Goal: Task Accomplishment & Management: Manage account settings

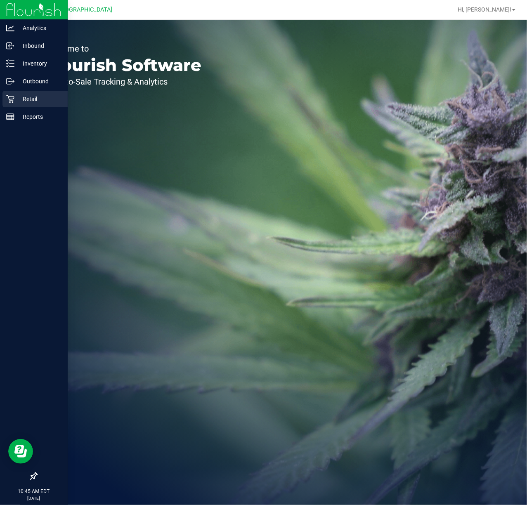
click at [20, 102] on p "Retail" at bounding box center [39, 99] width 50 height 10
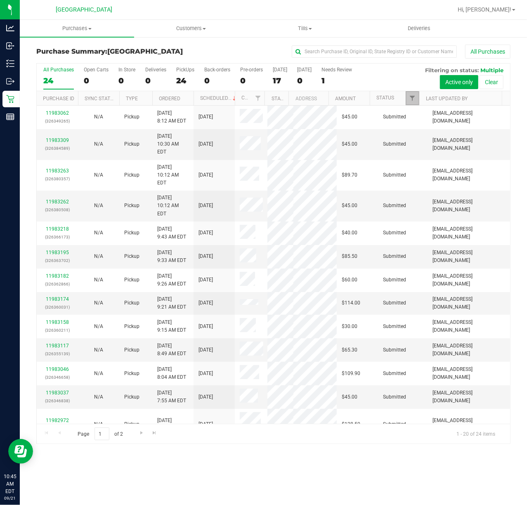
click at [414, 94] on link "Filter" at bounding box center [413, 98] width 14 height 14
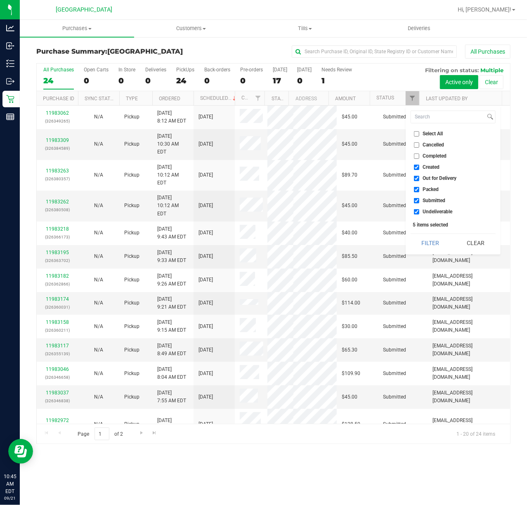
click at [424, 179] on span "Out for Delivery" at bounding box center [440, 178] width 34 height 5
click at [419, 179] on input "Out for Delivery" at bounding box center [416, 178] width 5 height 5
checkbox input "false"
click at [427, 187] on span "Packed" at bounding box center [431, 189] width 16 height 5
click at [419, 187] on input "Packed" at bounding box center [416, 189] width 5 height 5
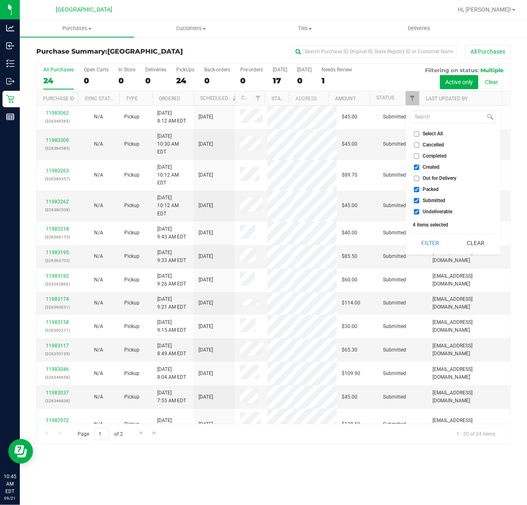
checkbox input "false"
click at [424, 211] on span "Undeliverable" at bounding box center [438, 211] width 30 height 5
click at [419, 211] on input "Undeliverable" at bounding box center [416, 211] width 5 height 5
checkbox input "false"
click at [424, 239] on button "Filter" at bounding box center [430, 243] width 40 height 18
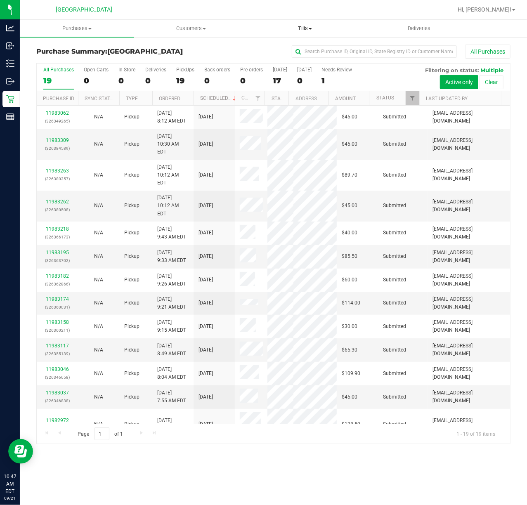
click at [305, 22] on uib-tab-heading "Tills Manage tills Reconcile e-payments" at bounding box center [304, 28] width 113 height 17
click at [293, 46] on span "Manage tills" at bounding box center [276, 49] width 56 height 7
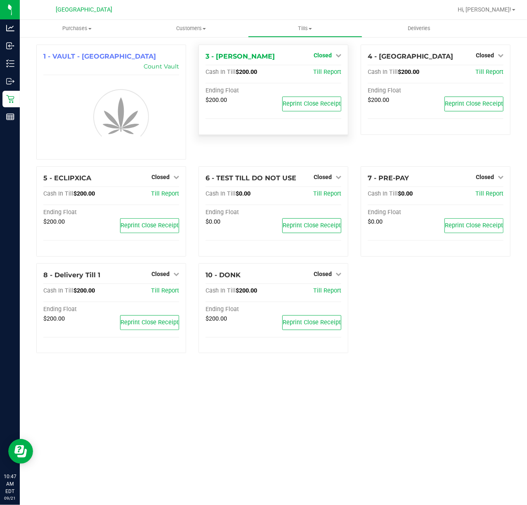
click at [337, 57] on icon at bounding box center [338, 55] width 6 height 6
click at [328, 70] on link "Open Till" at bounding box center [322, 72] width 22 height 7
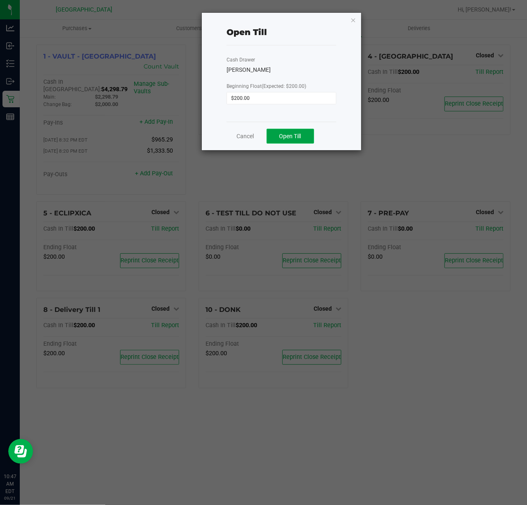
click at [284, 138] on span "Open Till" at bounding box center [290, 136] width 22 height 7
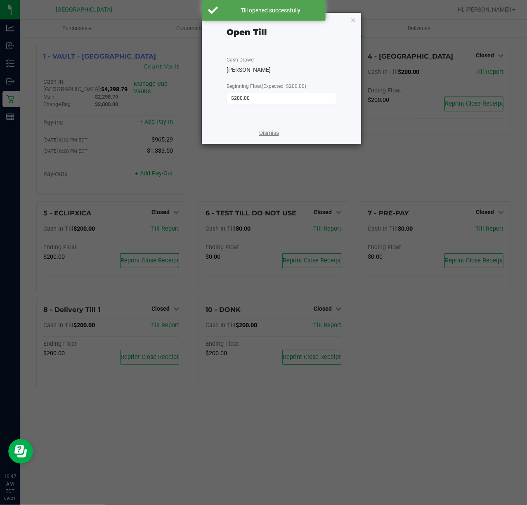
click at [264, 134] on link "Dismiss" at bounding box center [269, 133] width 20 height 9
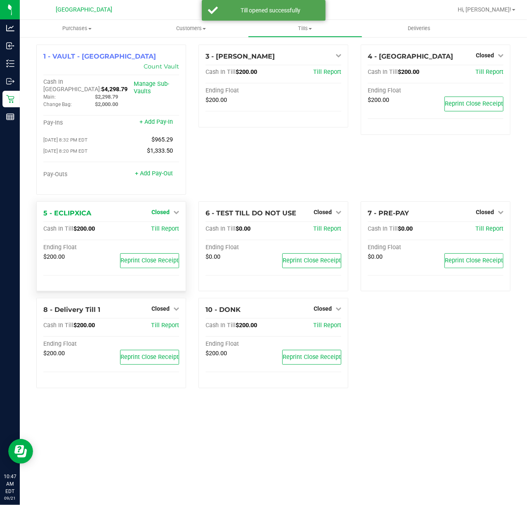
click at [153, 209] on span "Closed" at bounding box center [160, 212] width 18 height 7
click at [162, 226] on link "Open Till" at bounding box center [160, 229] width 22 height 7
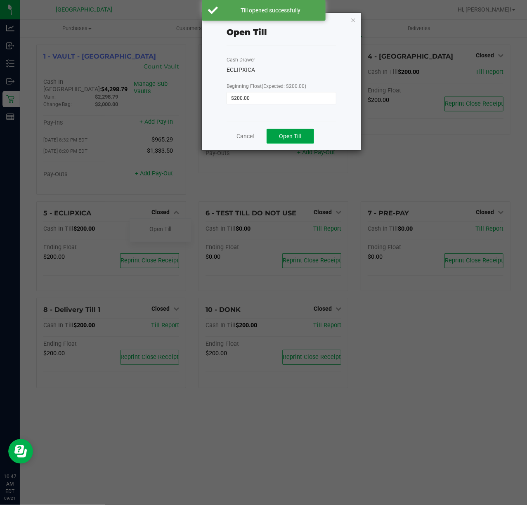
click at [283, 139] on span "Open Till" at bounding box center [290, 136] width 22 height 7
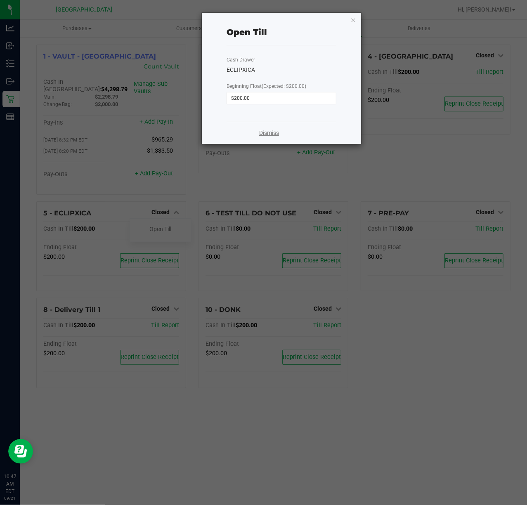
click at [263, 134] on link "Dismiss" at bounding box center [269, 133] width 20 height 9
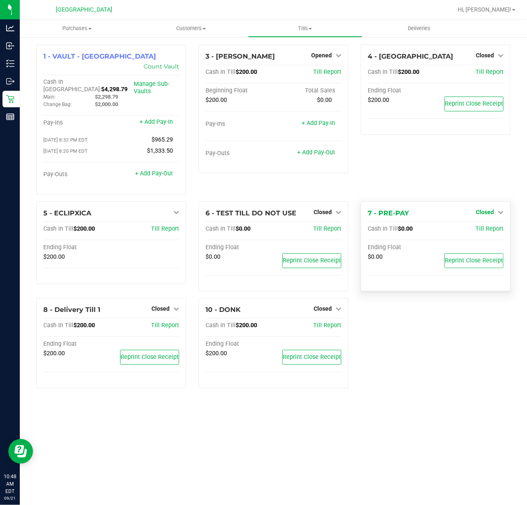
click at [493, 209] on span "Closed" at bounding box center [485, 212] width 18 height 7
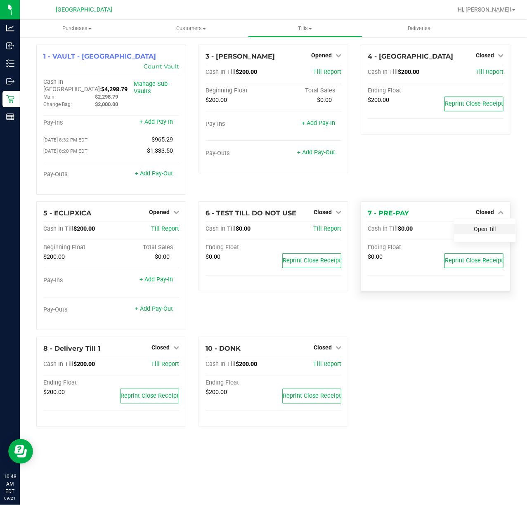
click at [481, 226] on link "Open Till" at bounding box center [485, 229] width 22 height 7
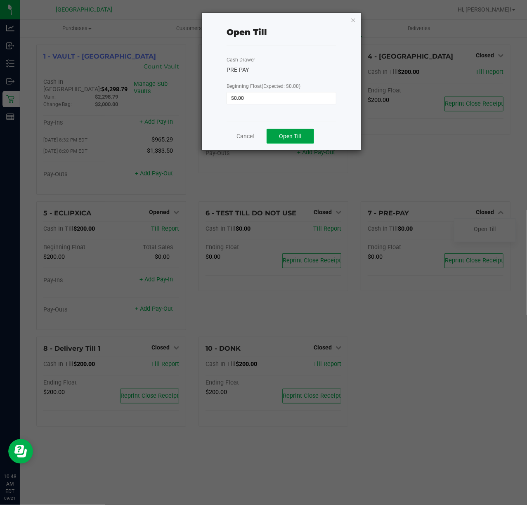
click at [292, 133] on span "Open Till" at bounding box center [290, 136] width 22 height 7
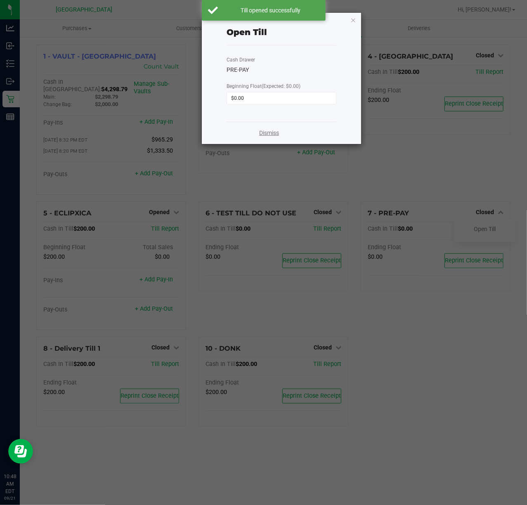
click at [266, 134] on link "Dismiss" at bounding box center [269, 133] width 20 height 9
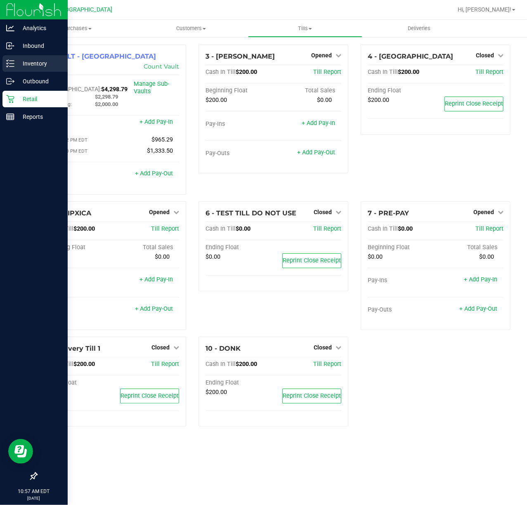
click at [18, 61] on p "Inventory" at bounding box center [39, 64] width 50 height 10
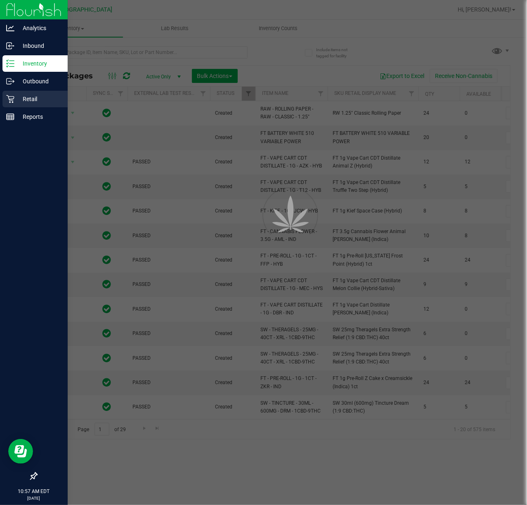
click at [25, 96] on p "Retail" at bounding box center [39, 99] width 50 height 10
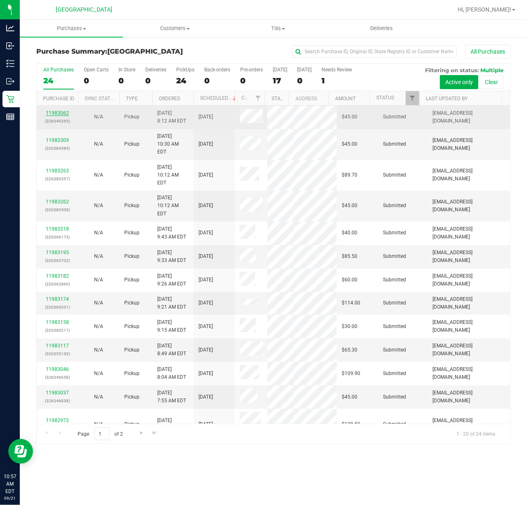
click at [55, 114] on link "11983062" at bounding box center [57, 113] width 23 height 6
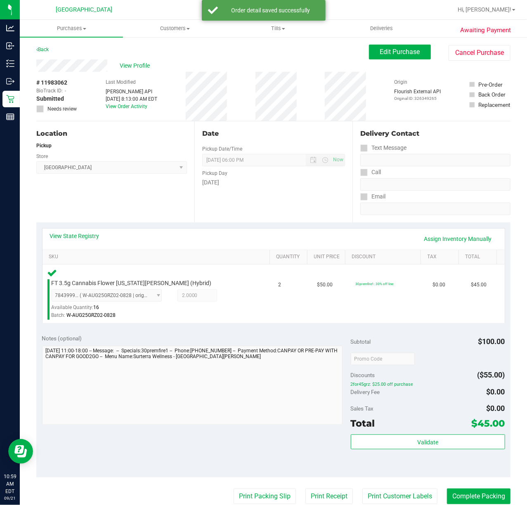
click at [397, 427] on div "Total $45.00" at bounding box center [428, 423] width 154 height 15
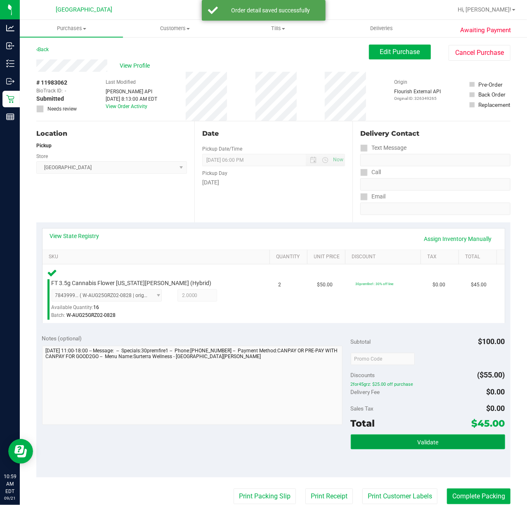
click at [398, 436] on button "Validate" at bounding box center [428, 441] width 154 height 15
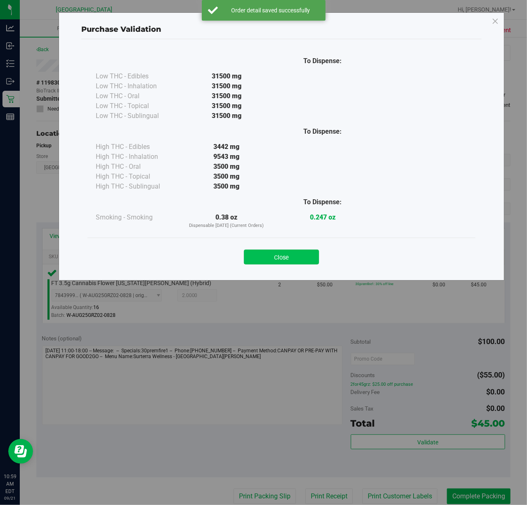
click at [268, 253] on button "Close" at bounding box center [281, 257] width 75 height 15
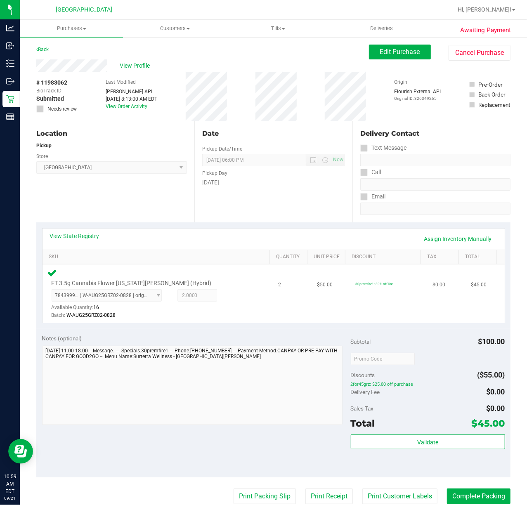
scroll to position [55, 0]
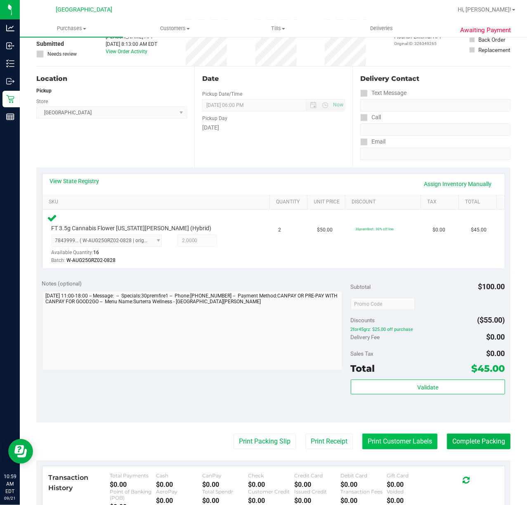
click at [380, 439] on button "Print Customer Labels" at bounding box center [399, 442] width 75 height 16
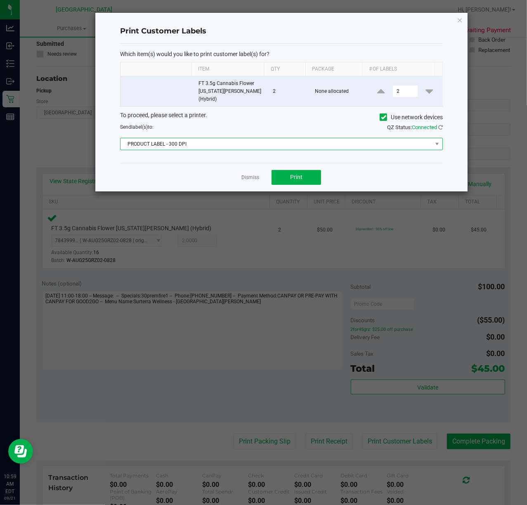
click at [245, 141] on span "PRODUCT LABEL - 300 DPI" at bounding box center [275, 144] width 311 height 12
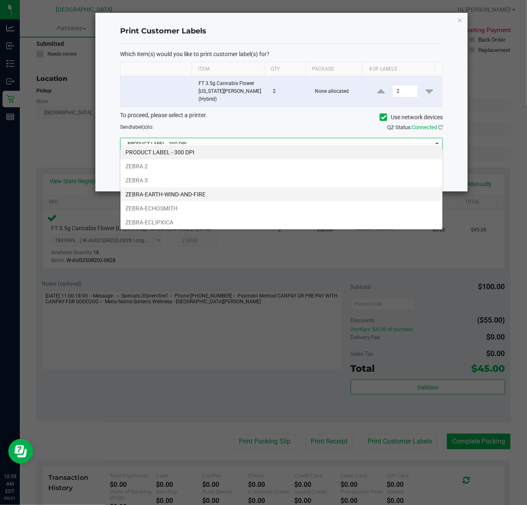
scroll to position [32, 0]
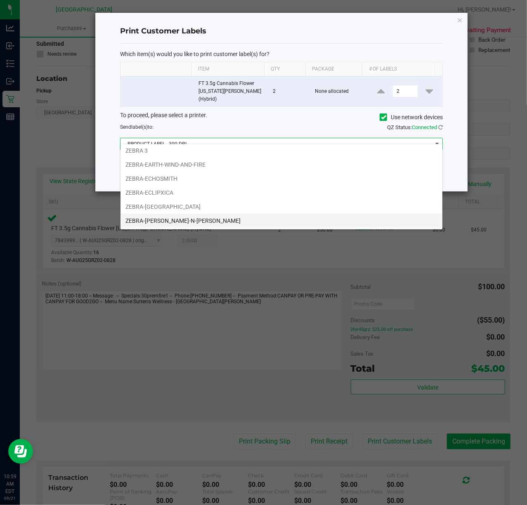
click at [194, 218] on li "ZEBRA-[PERSON_NAME]-N-[PERSON_NAME]" at bounding box center [281, 221] width 322 height 14
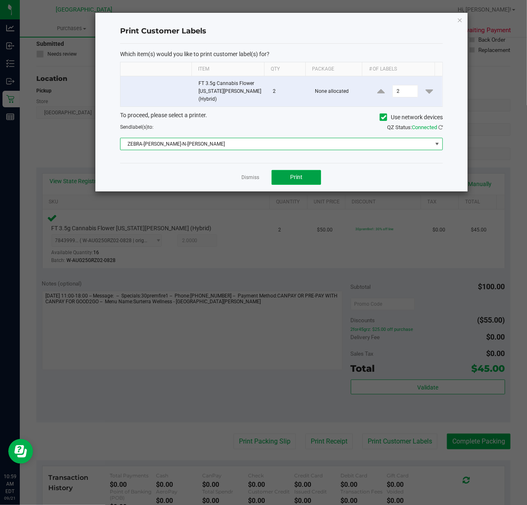
click at [293, 174] on span "Print" at bounding box center [296, 177] width 12 height 7
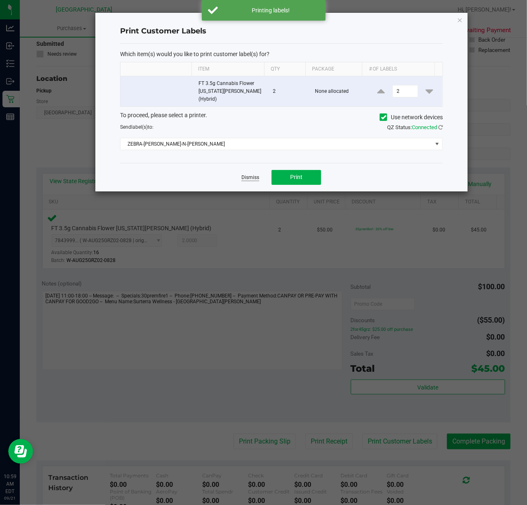
click at [245, 174] on link "Dismiss" at bounding box center [250, 177] width 18 height 7
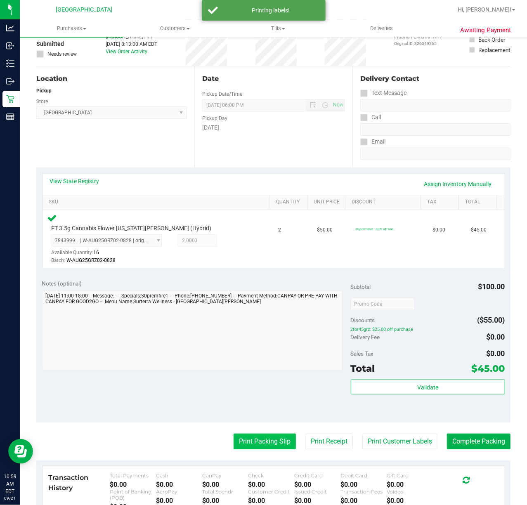
click at [261, 436] on button "Print Packing Slip" at bounding box center [264, 442] width 62 height 16
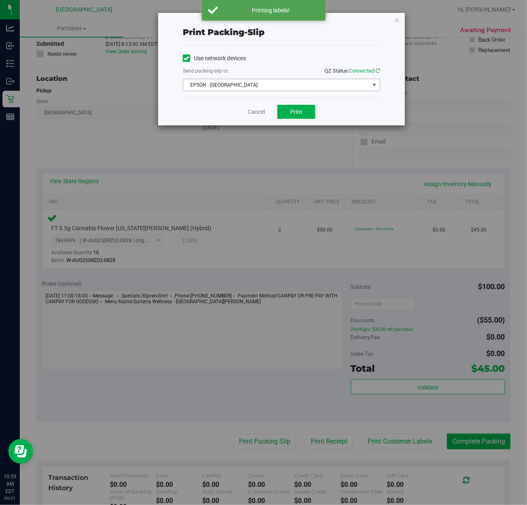
click at [274, 87] on span "EPSON - [GEOGRAPHIC_DATA]" at bounding box center [276, 85] width 186 height 12
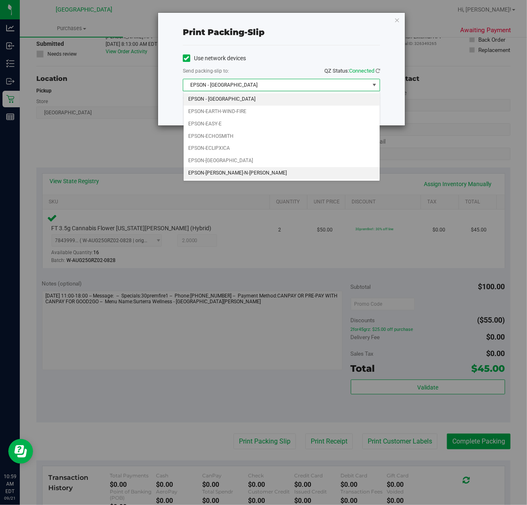
click at [231, 168] on li "EPSON-[PERSON_NAME]-N-[PERSON_NAME]" at bounding box center [282, 173] width 196 height 12
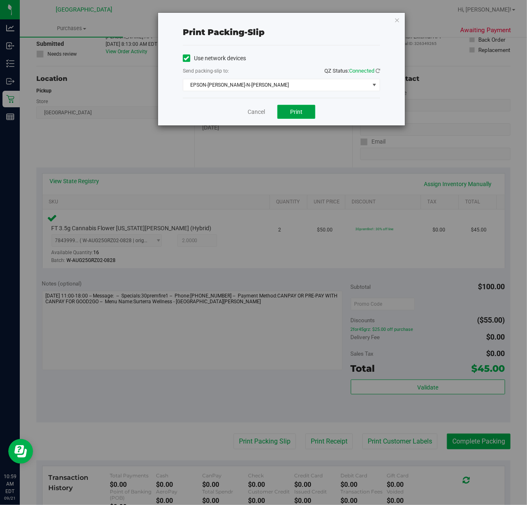
click at [283, 109] on button "Print" at bounding box center [296, 112] width 38 height 14
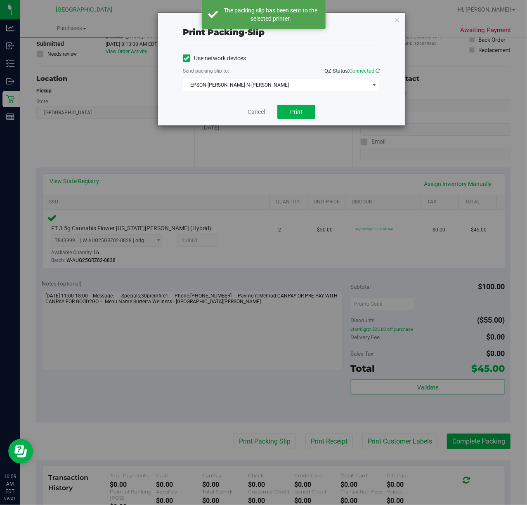
click at [260, 107] on div "Cancel Print" at bounding box center [281, 112] width 197 height 28
click at [262, 110] on link "Cancel" at bounding box center [256, 112] width 17 height 9
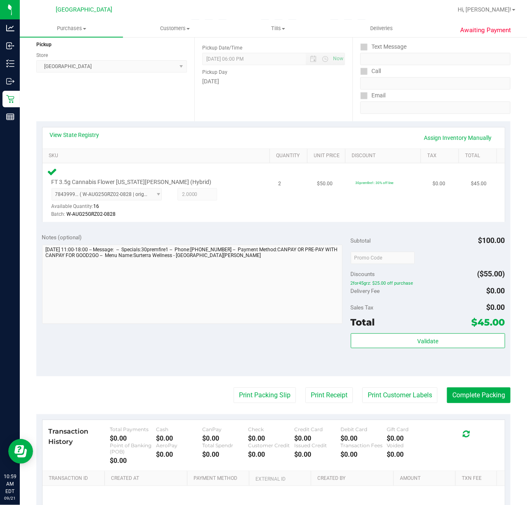
scroll to position [187, 0]
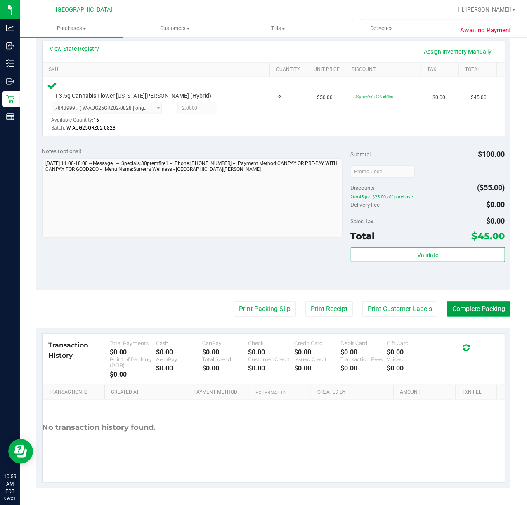
click at [462, 306] on button "Complete Packing" at bounding box center [479, 309] width 64 height 16
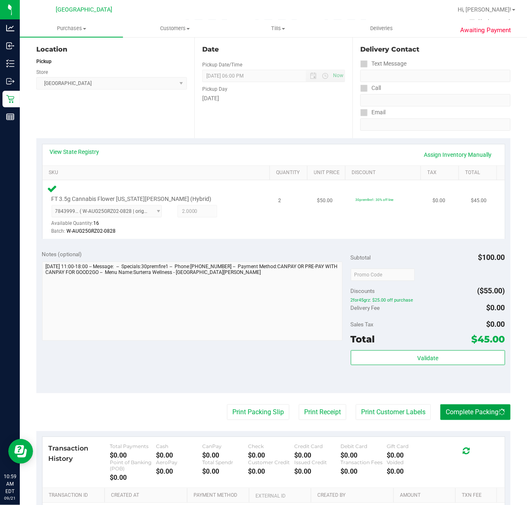
scroll to position [0, 0]
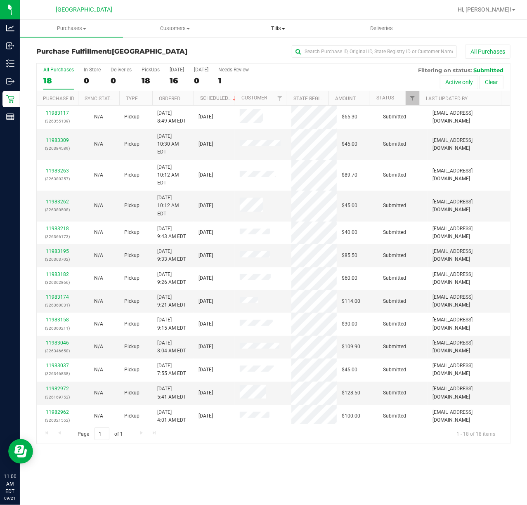
click at [263, 31] on span "Tills" at bounding box center [278, 28] width 102 height 7
click at [263, 50] on span "Manage tills" at bounding box center [254, 49] width 56 height 7
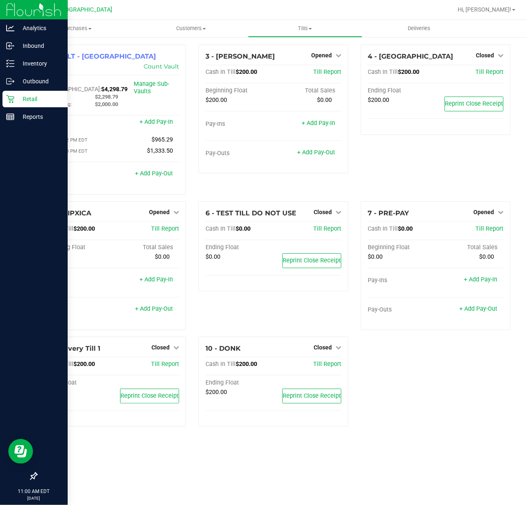
click at [17, 101] on p "Retail" at bounding box center [39, 99] width 50 height 10
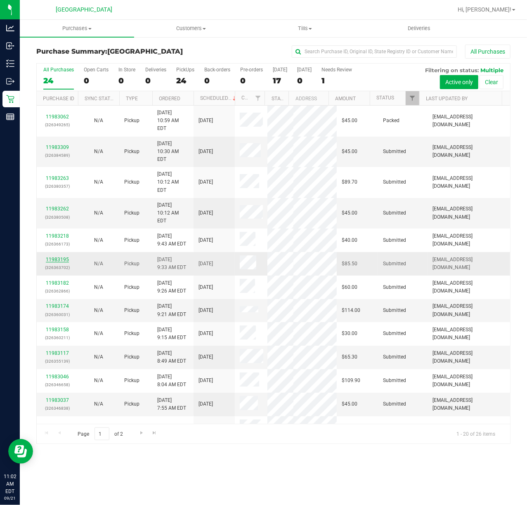
click at [53, 261] on link "11983195" at bounding box center [57, 260] width 23 height 6
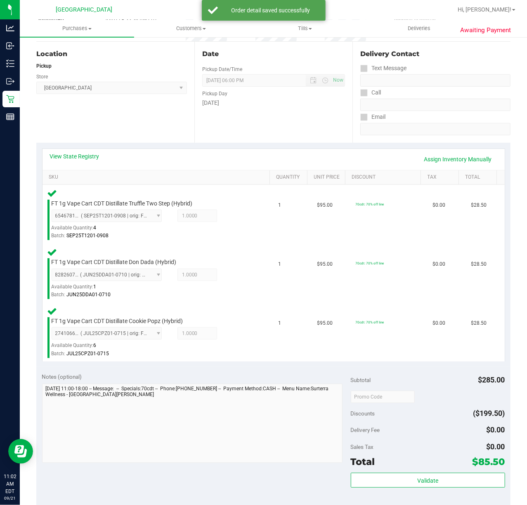
scroll to position [116, 0]
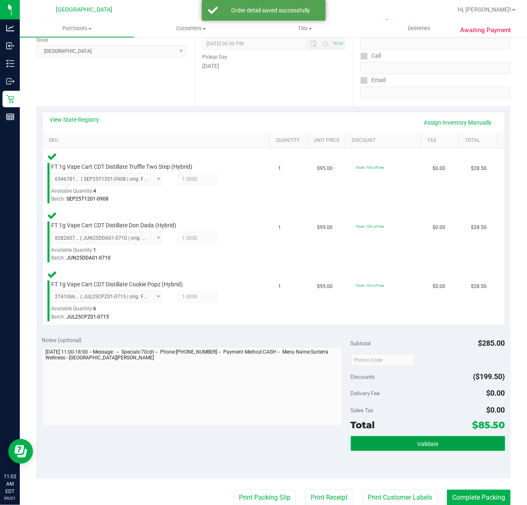
click at [392, 436] on button "Validate" at bounding box center [428, 443] width 154 height 15
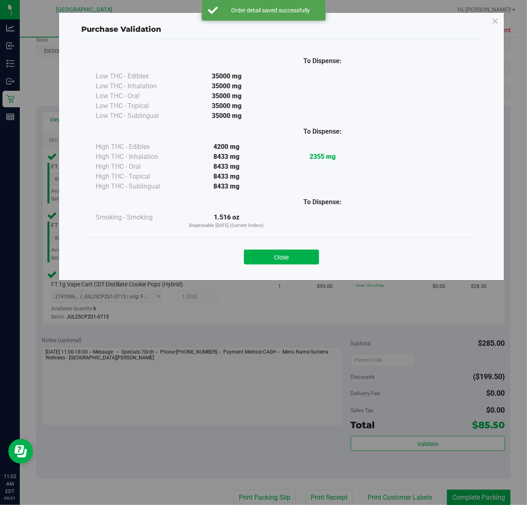
click at [283, 266] on div "Close" at bounding box center [281, 254] width 388 height 33
click at [292, 256] on button "Close" at bounding box center [281, 257] width 75 height 15
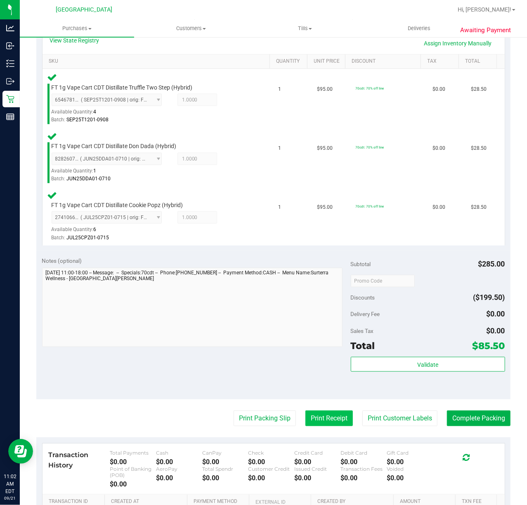
scroll to position [305, 0]
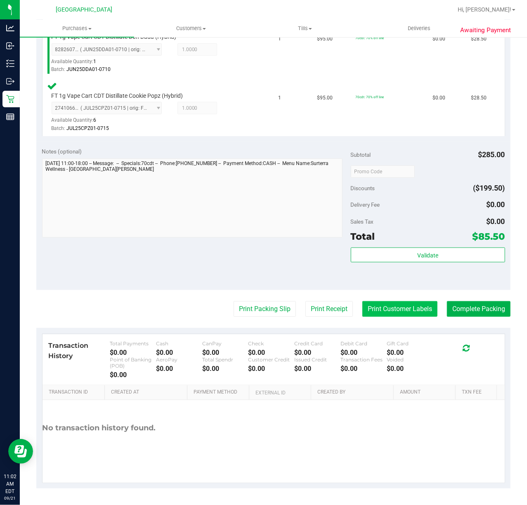
click at [383, 312] on button "Print Customer Labels" at bounding box center [399, 309] width 75 height 16
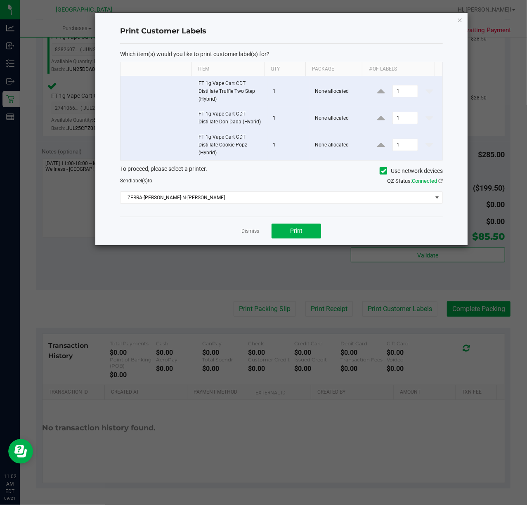
click at [288, 224] on div "Dismiss Print" at bounding box center [281, 231] width 323 height 28
click at [290, 234] on span "Print" at bounding box center [296, 230] width 12 height 7
drag, startPoint x: 248, startPoint y: 233, endPoint x: 418, endPoint y: 266, distance: 172.9
click at [248, 233] on link "Dismiss" at bounding box center [250, 231] width 18 height 7
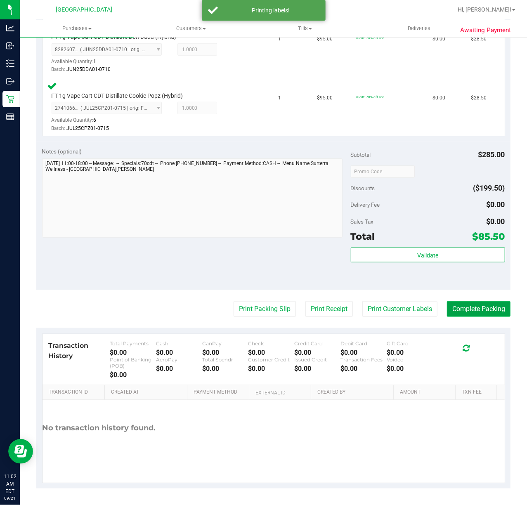
click at [448, 302] on button "Complete Packing" at bounding box center [479, 309] width 64 height 16
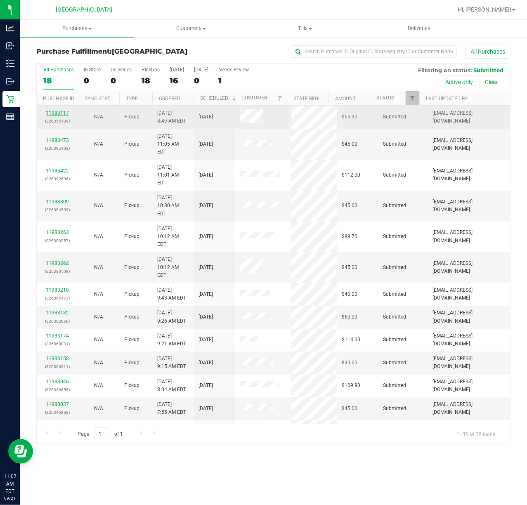
click at [54, 113] on link "11983117" at bounding box center [57, 113] width 23 height 6
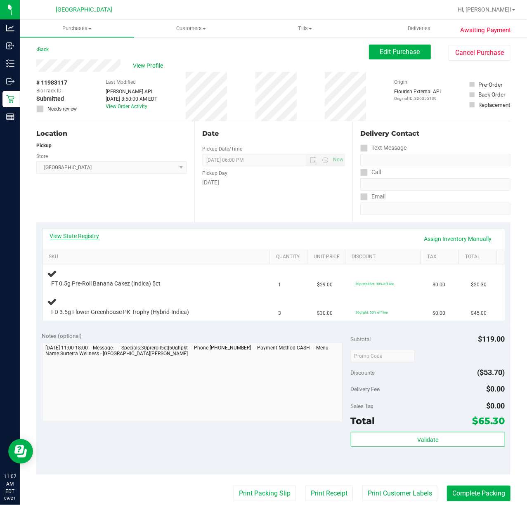
click at [91, 237] on link "View State Registry" at bounding box center [75, 236] width 50 height 8
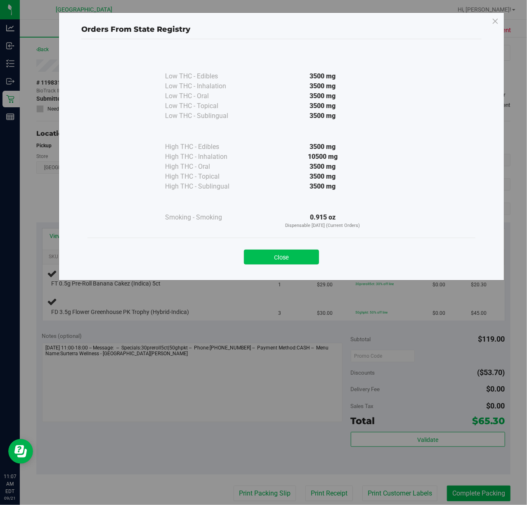
click at [285, 253] on button "Close" at bounding box center [281, 257] width 75 height 15
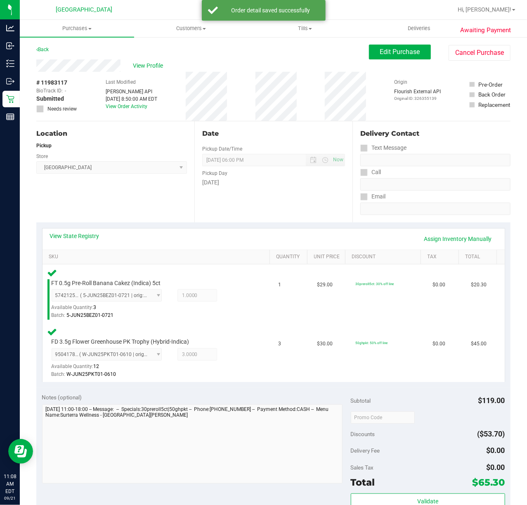
scroll to position [57, 0]
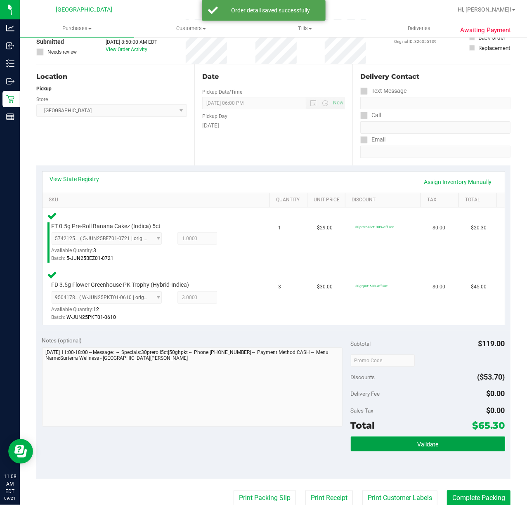
click at [387, 448] on button "Validate" at bounding box center [428, 443] width 154 height 15
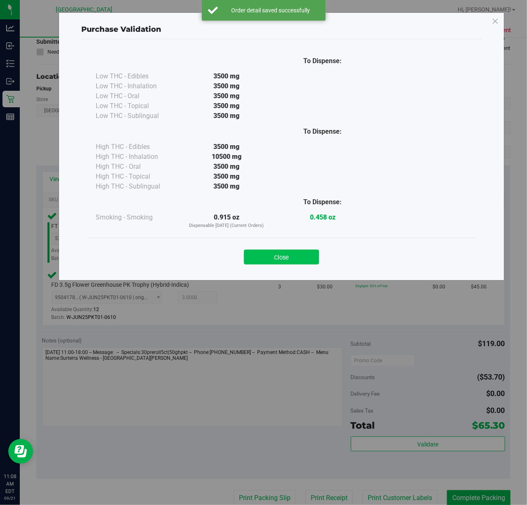
click at [263, 251] on button "Close" at bounding box center [281, 257] width 75 height 15
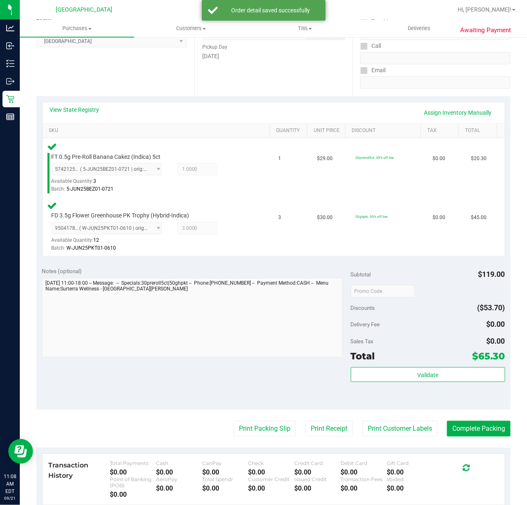
scroll to position [131, 0]
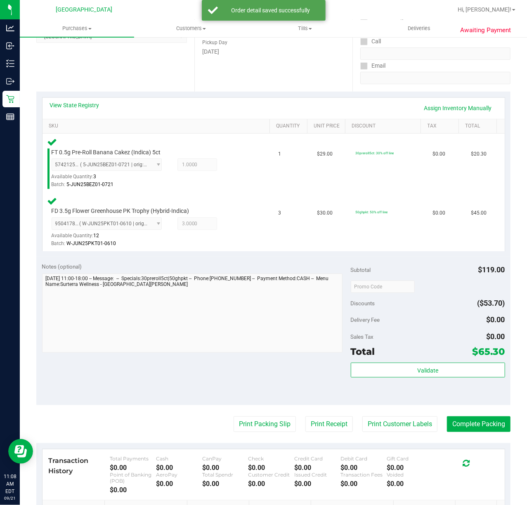
click at [395, 452] on div "Transaction History Total Payments $0.00 Cash $0.00 CanPay $0.00 Check $0.00 Cr…" at bounding box center [273, 474] width 462 height 51
click at [394, 432] on button "Print Customer Labels" at bounding box center [399, 424] width 75 height 16
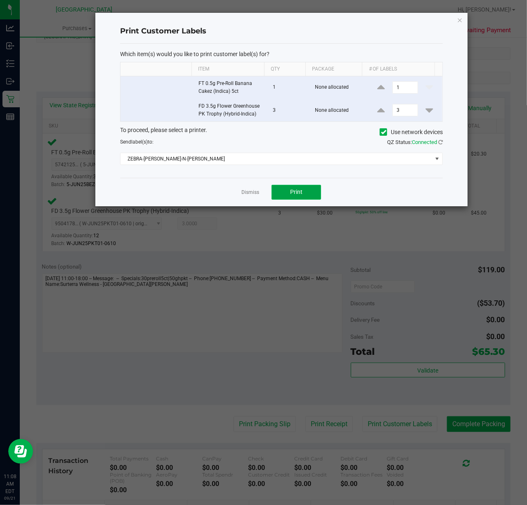
click at [297, 192] on span "Print" at bounding box center [296, 192] width 12 height 7
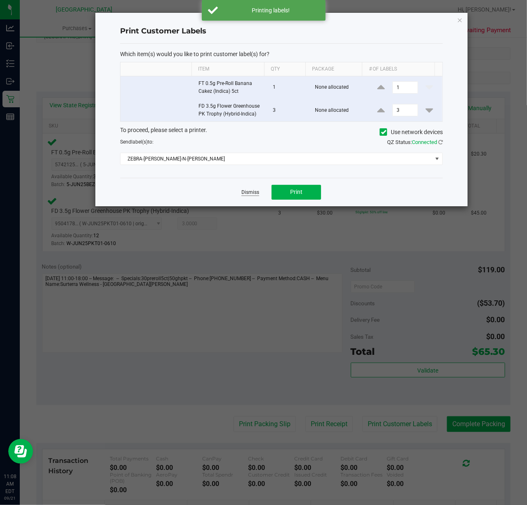
click at [251, 193] on link "Dismiss" at bounding box center [250, 192] width 18 height 7
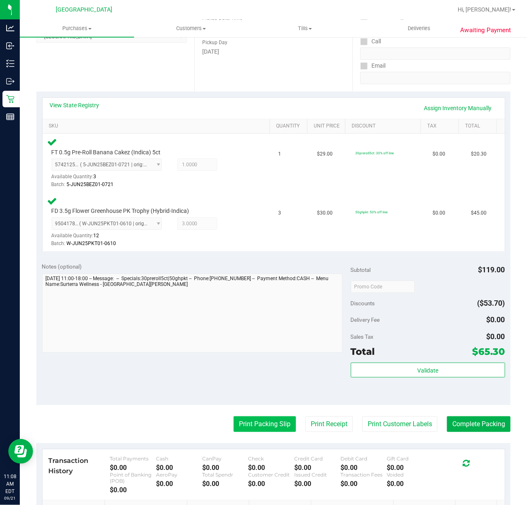
click at [251, 426] on button "Print Packing Slip" at bounding box center [264, 424] width 62 height 16
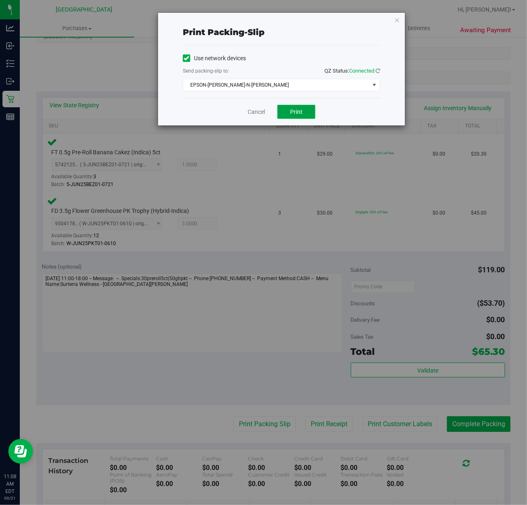
click at [288, 107] on button "Print" at bounding box center [296, 112] width 38 height 14
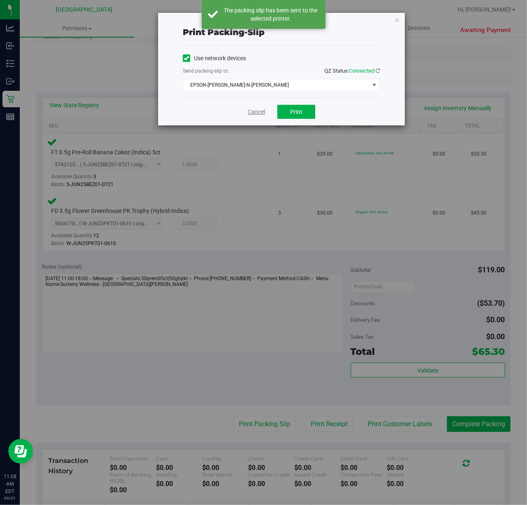
click at [256, 114] on link "Cancel" at bounding box center [256, 112] width 17 height 9
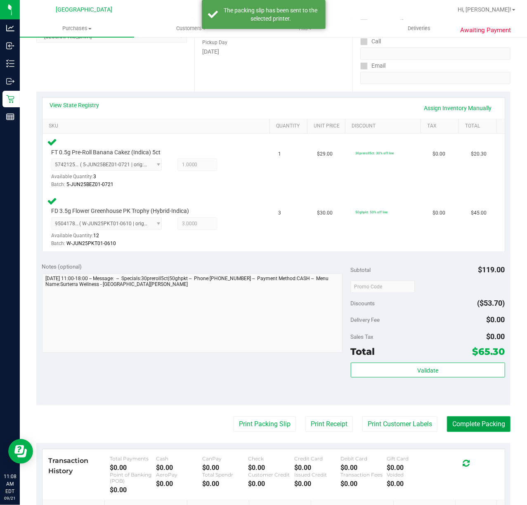
click at [460, 422] on button "Complete Packing" at bounding box center [479, 424] width 64 height 16
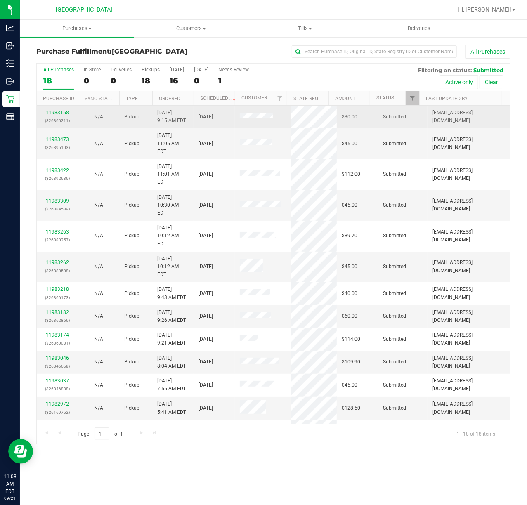
click at [60, 116] on div "11983158 (326360211)" at bounding box center [57, 117] width 31 height 16
click at [55, 113] on link "11983158" at bounding box center [57, 113] width 23 height 6
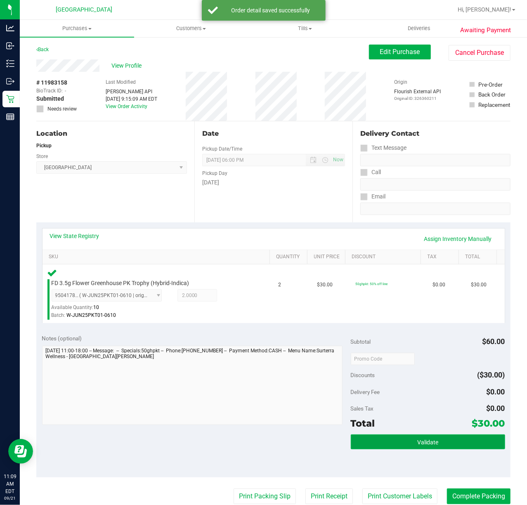
click at [408, 434] on button "Validate" at bounding box center [428, 441] width 154 height 15
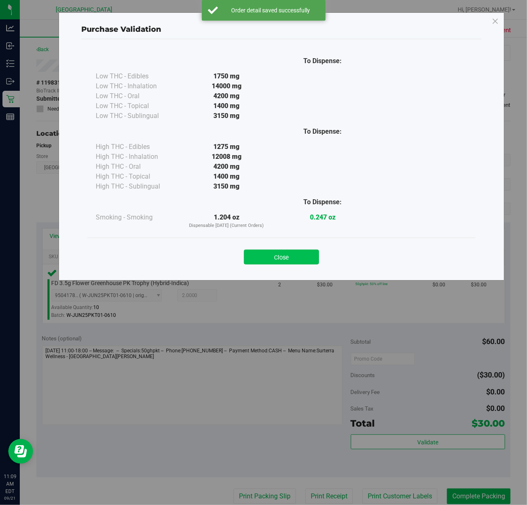
click at [276, 257] on button "Close" at bounding box center [281, 257] width 75 height 15
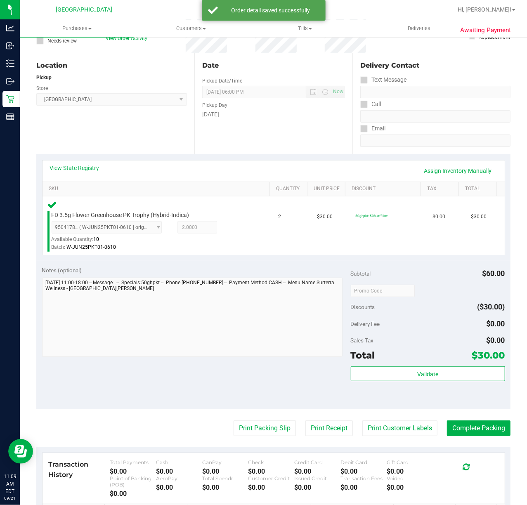
scroll to position [68, 0]
click at [385, 428] on button "Print Customer Labels" at bounding box center [399, 429] width 75 height 16
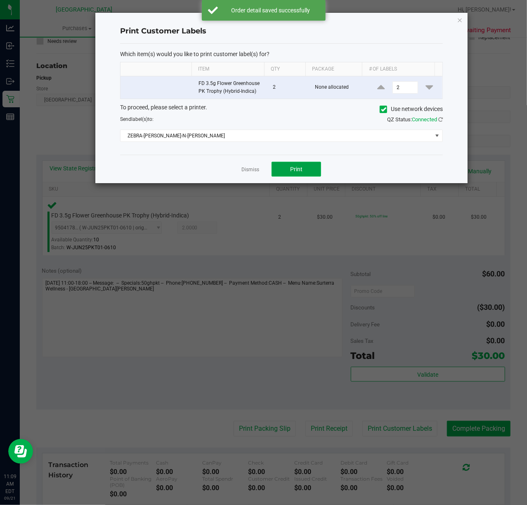
click at [304, 175] on button "Print" at bounding box center [296, 169] width 50 height 15
click at [246, 169] on link "Dismiss" at bounding box center [250, 169] width 18 height 7
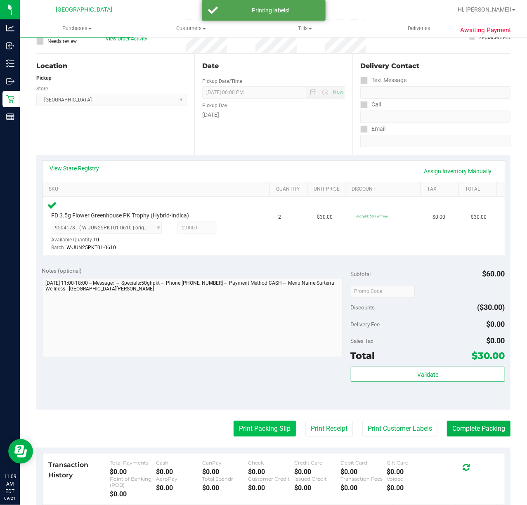
click at [240, 427] on button "Print Packing Slip" at bounding box center [264, 429] width 62 height 16
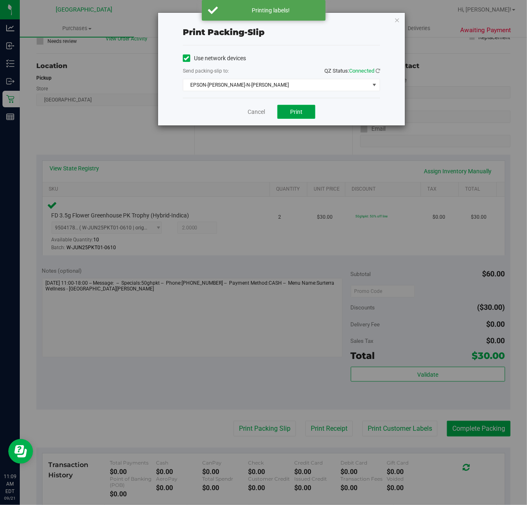
click at [302, 116] on button "Print" at bounding box center [296, 112] width 38 height 14
click at [251, 111] on link "Cancel" at bounding box center [256, 112] width 17 height 9
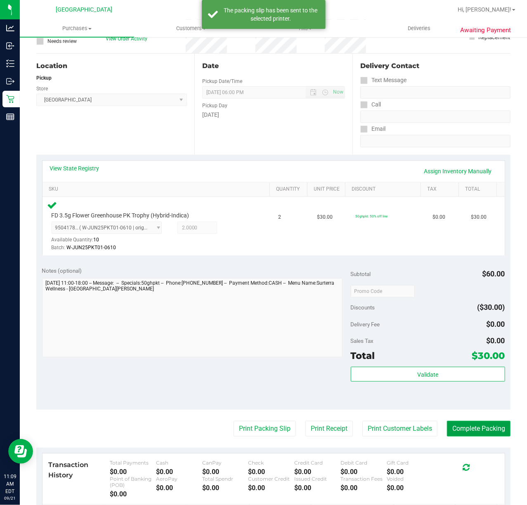
click at [457, 428] on button "Complete Packing" at bounding box center [479, 429] width 64 height 16
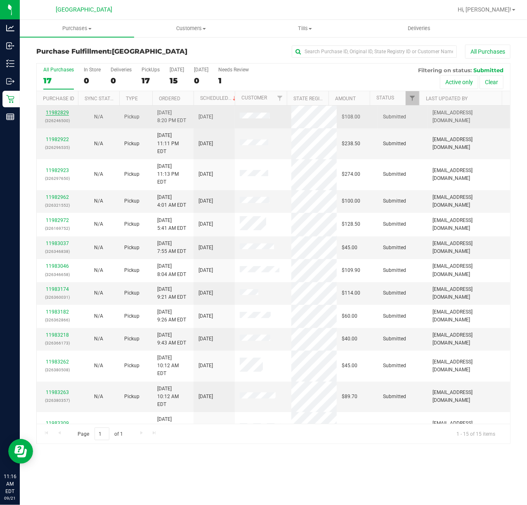
click at [60, 110] on link "11982829" at bounding box center [57, 113] width 23 height 6
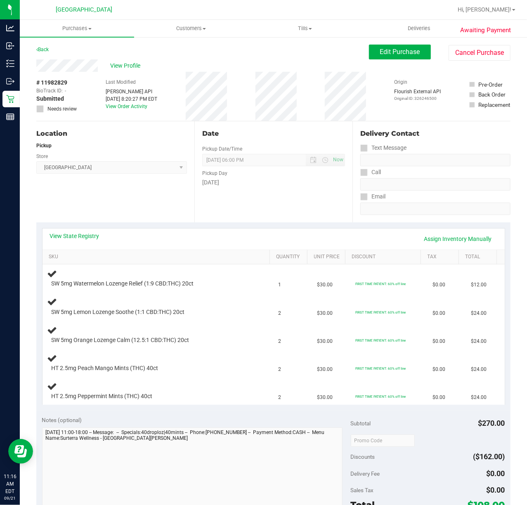
scroll to position [55, 0]
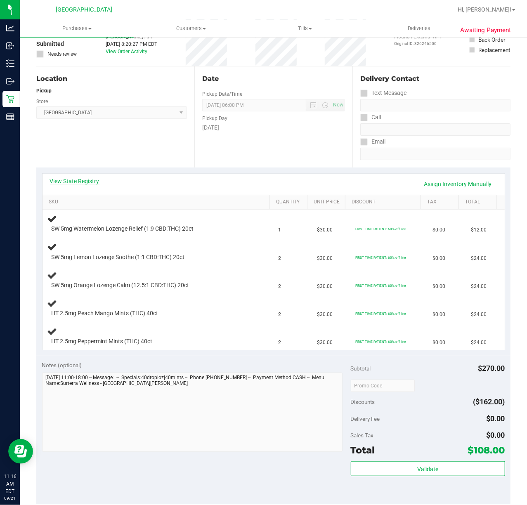
click at [83, 181] on link "View State Registry" at bounding box center [75, 181] width 50 height 8
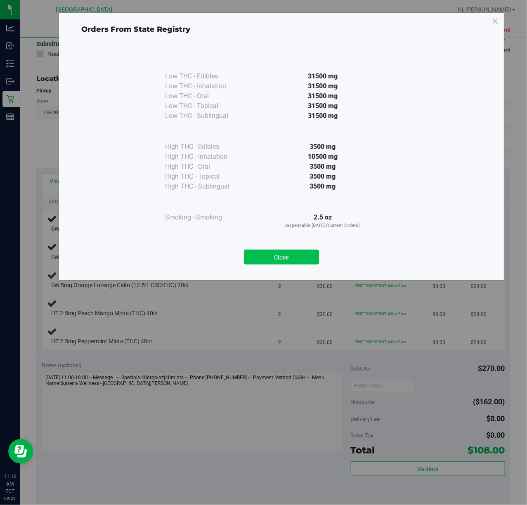
click at [271, 255] on button "Close" at bounding box center [281, 257] width 75 height 15
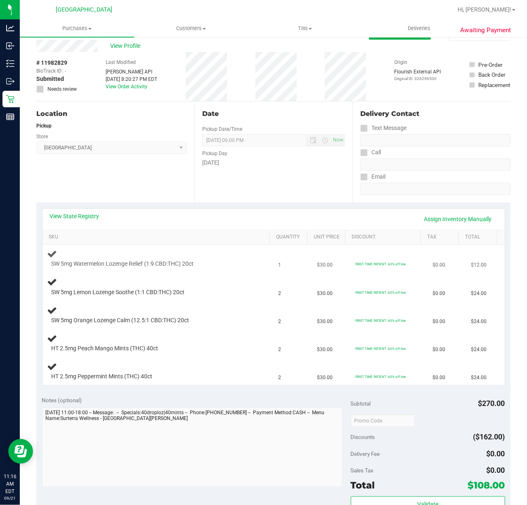
scroll to position [0, 0]
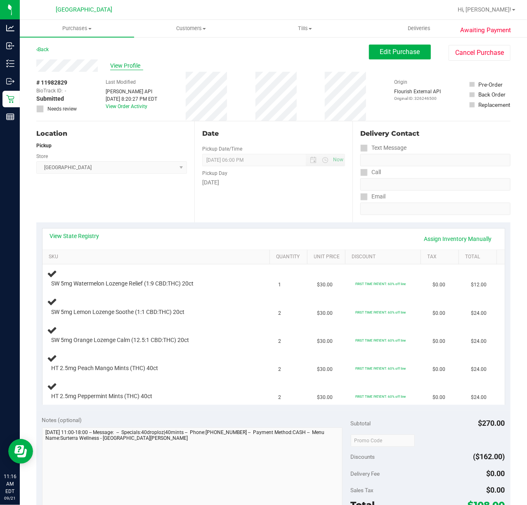
click at [121, 64] on span "View Profile" at bounding box center [126, 65] width 33 height 9
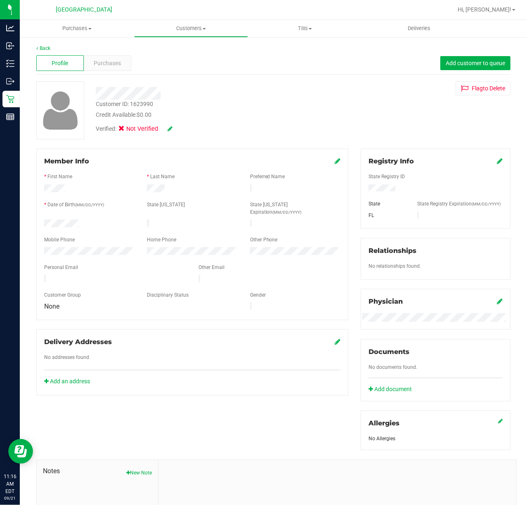
click at [172, 127] on icon at bounding box center [169, 129] width 5 height 6
click at [122, 130] on icon at bounding box center [123, 130] width 5 height 0
click at [0, 0] on input "Medical" at bounding box center [0, 0] width 0 height 0
click at [173, 131] on span at bounding box center [173, 129] width 21 height 9
click at [177, 128] on span at bounding box center [173, 129] width 21 height 9
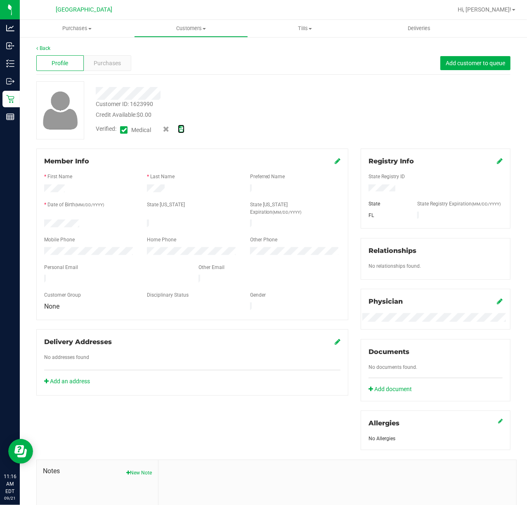
drag, startPoint x: 181, startPoint y: 127, endPoint x: 192, endPoint y: 126, distance: 11.7
click at [181, 127] on icon at bounding box center [181, 129] width 7 height 6
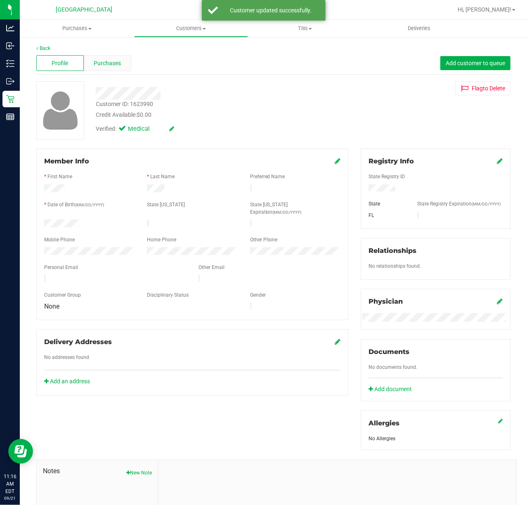
click at [114, 57] on div "Purchases" at bounding box center [107, 63] width 47 height 16
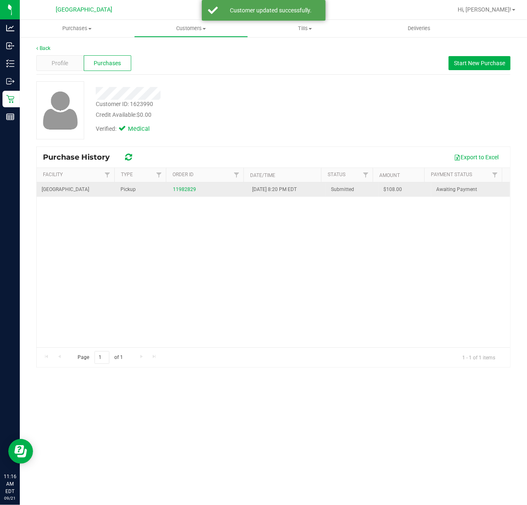
click at [175, 195] on td "11982829" at bounding box center [207, 189] width 79 height 14
click at [181, 192] on link "11982829" at bounding box center [184, 189] width 23 height 6
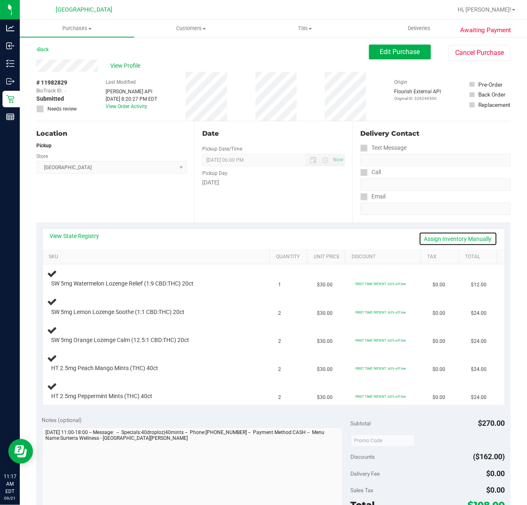
click at [443, 237] on link "Assign Inventory Manually" at bounding box center [458, 239] width 78 height 14
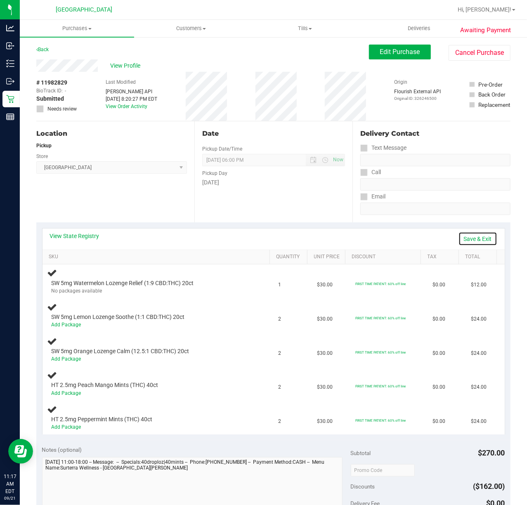
click at [466, 233] on link "Save & Exit" at bounding box center [477, 239] width 39 height 14
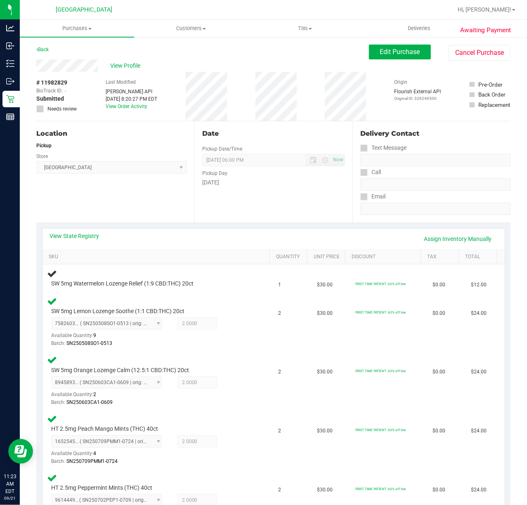
click at [196, 210] on div "Date Pickup Date/Time [DATE] Now [DATE] 06:00 PM Now Pickup Day [DATE]" at bounding box center [273, 171] width 158 height 101
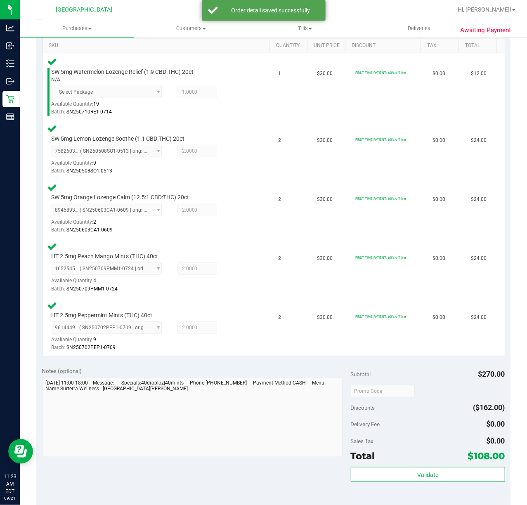
scroll to position [212, 0]
click at [408, 469] on button "Validate" at bounding box center [428, 474] width 154 height 15
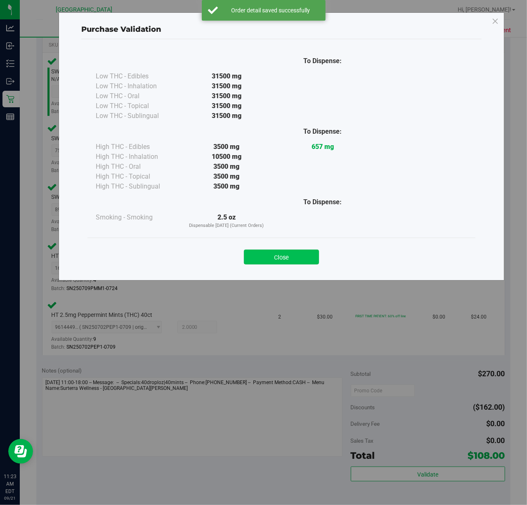
click at [287, 250] on button "Close" at bounding box center [281, 257] width 75 height 15
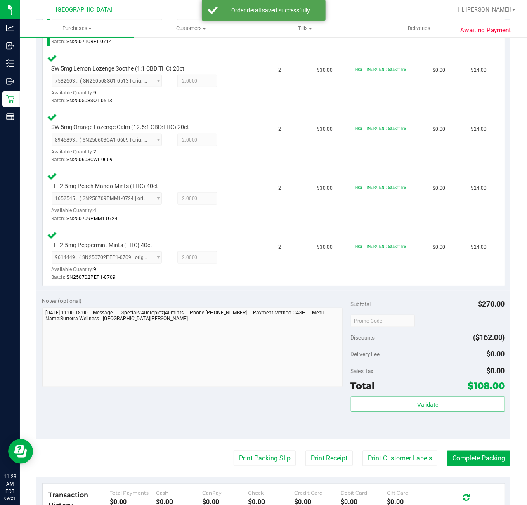
scroll to position [285, 0]
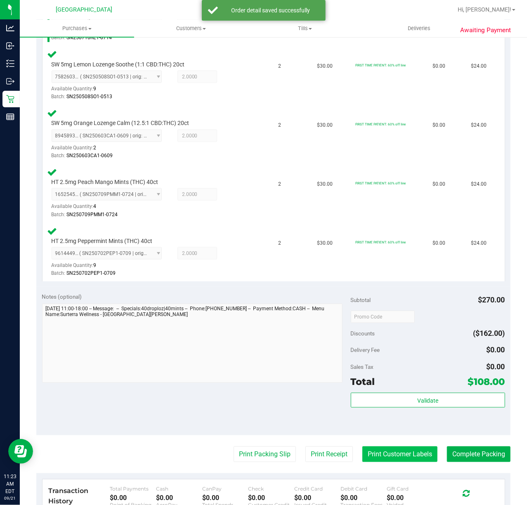
click at [395, 454] on button "Print Customer Labels" at bounding box center [399, 454] width 75 height 16
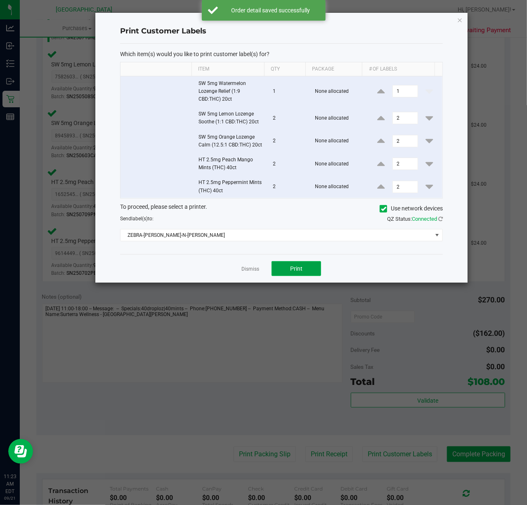
click at [306, 268] on button "Print" at bounding box center [296, 268] width 50 height 15
click at [243, 269] on link "Dismiss" at bounding box center [250, 269] width 18 height 7
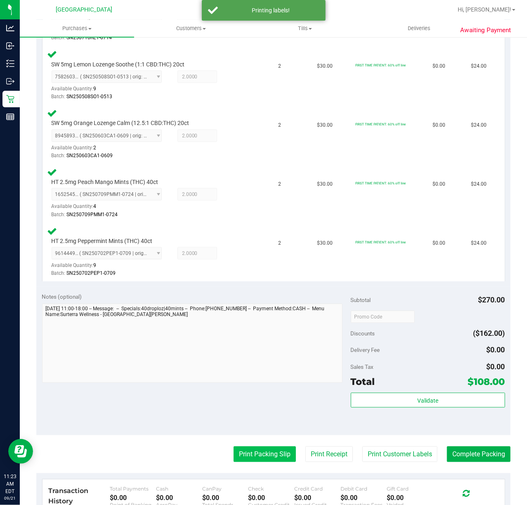
click at [246, 457] on button "Print Packing Slip" at bounding box center [264, 454] width 62 height 16
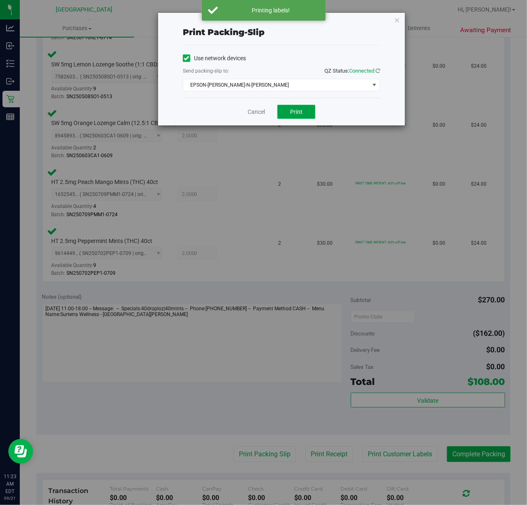
click at [295, 113] on span "Print" at bounding box center [296, 111] width 12 height 7
click at [254, 111] on link "Cancel" at bounding box center [256, 112] width 17 height 9
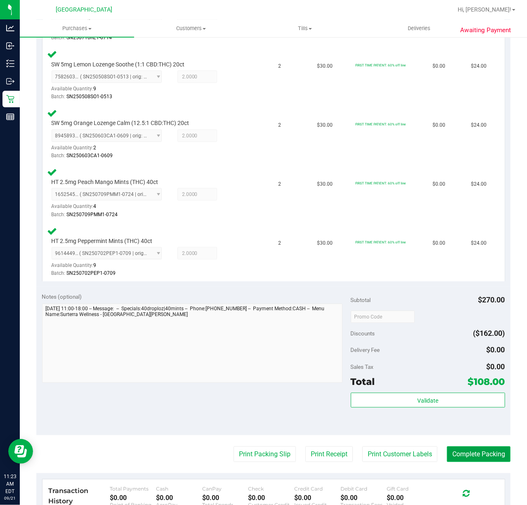
click at [449, 451] on button "Complete Packing" at bounding box center [479, 454] width 64 height 16
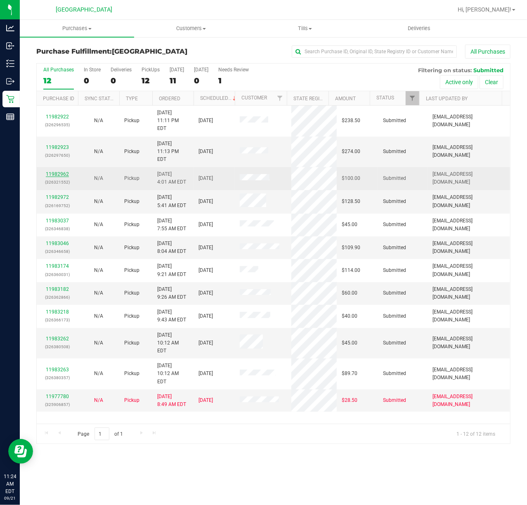
click at [47, 171] on link "11982962" at bounding box center [57, 174] width 23 height 6
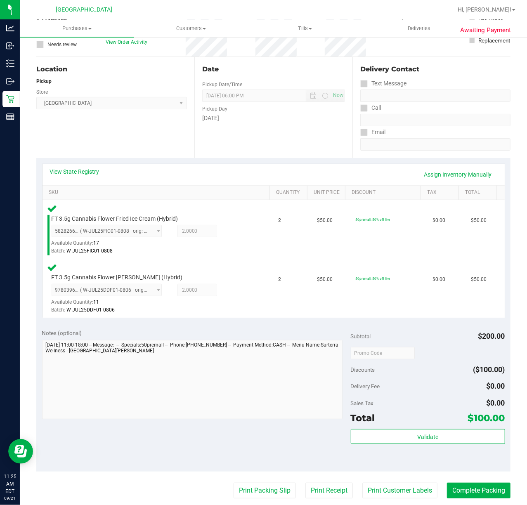
scroll to position [65, 0]
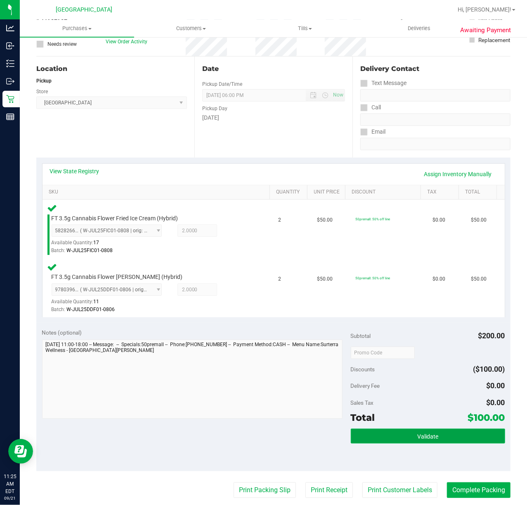
click at [417, 436] on span "Validate" at bounding box center [427, 436] width 21 height 7
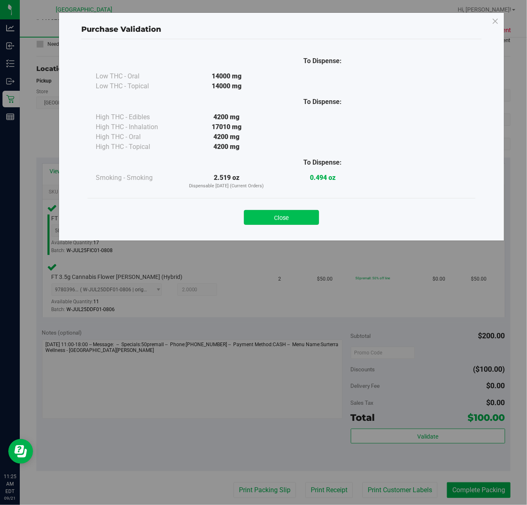
click at [276, 216] on button "Close" at bounding box center [281, 217] width 75 height 15
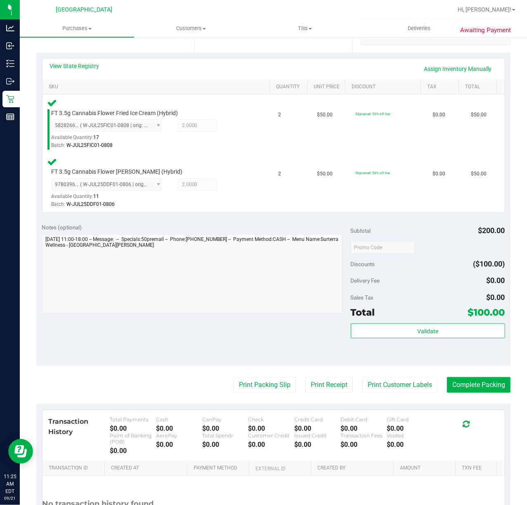
scroll to position [181, 0]
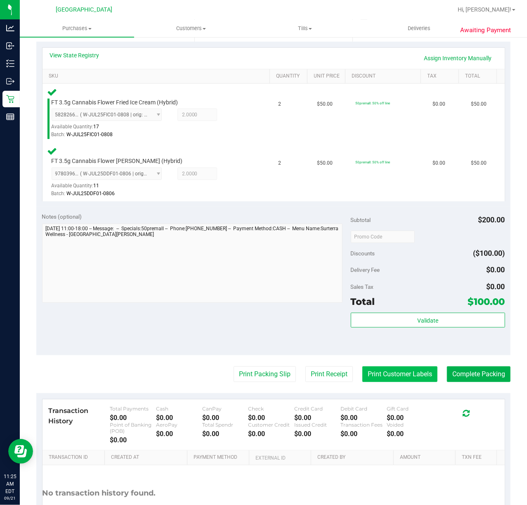
click at [376, 376] on button "Print Customer Labels" at bounding box center [399, 374] width 75 height 16
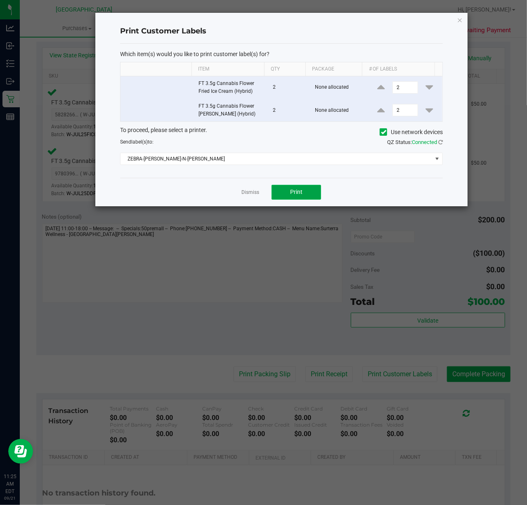
click at [292, 195] on span "Print" at bounding box center [296, 192] width 12 height 7
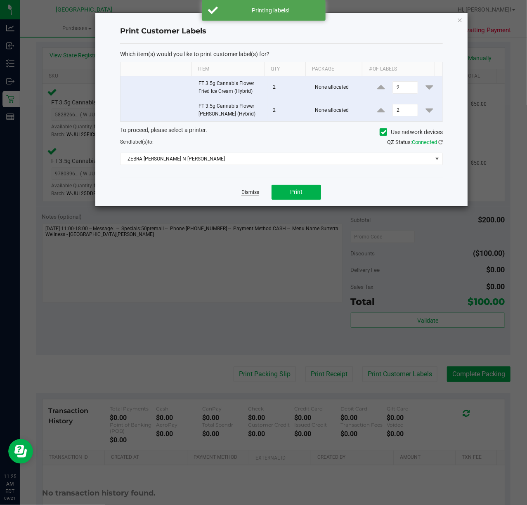
click at [250, 193] on link "Dismiss" at bounding box center [250, 192] width 18 height 7
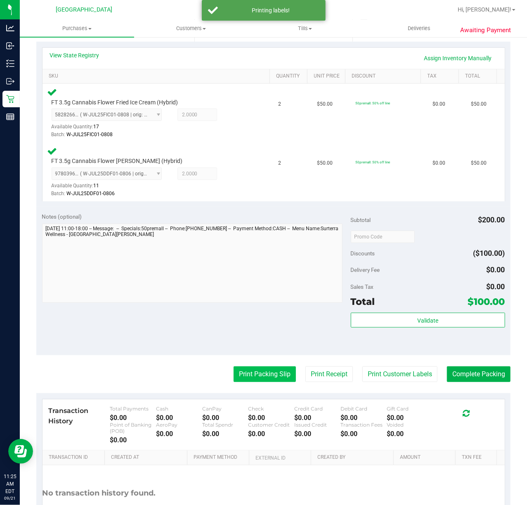
click at [246, 377] on button "Print Packing Slip" at bounding box center [264, 374] width 62 height 16
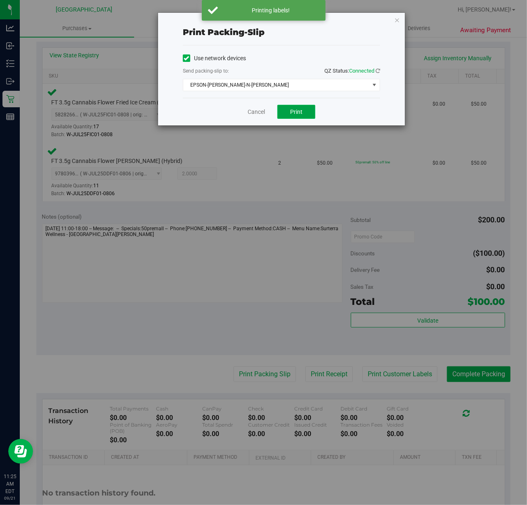
click at [292, 113] on span "Print" at bounding box center [296, 111] width 12 height 7
click at [253, 112] on link "Cancel" at bounding box center [256, 112] width 17 height 9
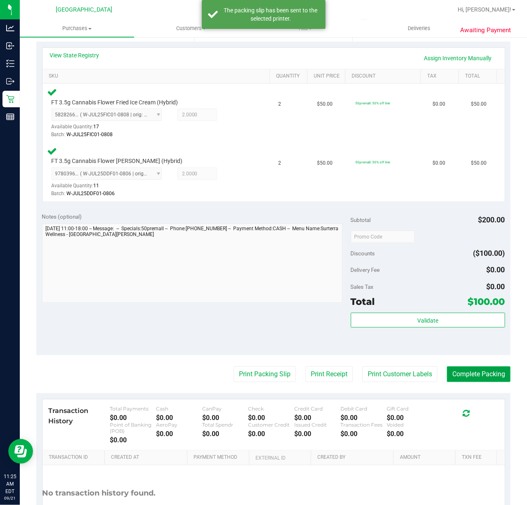
click at [450, 375] on button "Complete Packing" at bounding box center [479, 374] width 64 height 16
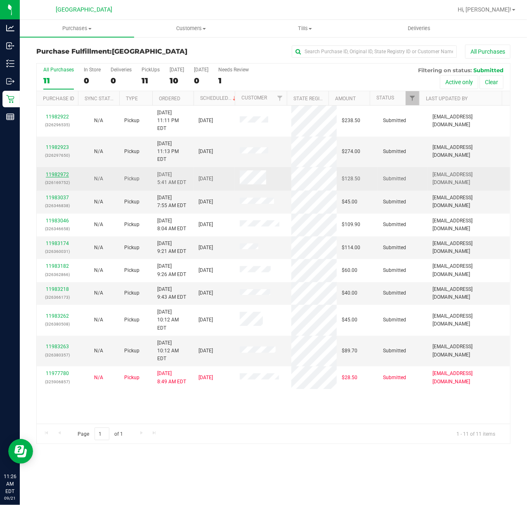
click at [60, 172] on link "11982972" at bounding box center [57, 175] width 23 height 6
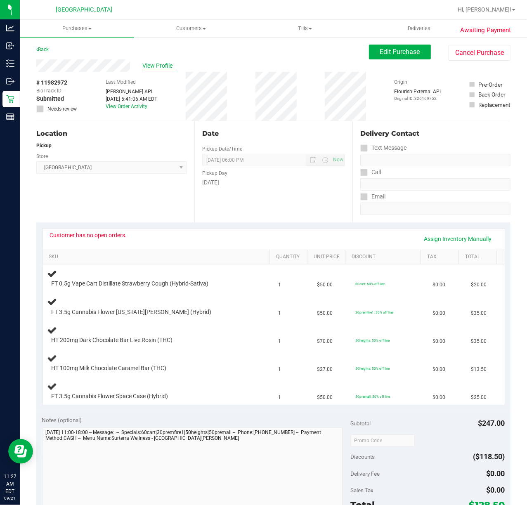
click at [167, 63] on span "View Profile" at bounding box center [158, 65] width 33 height 9
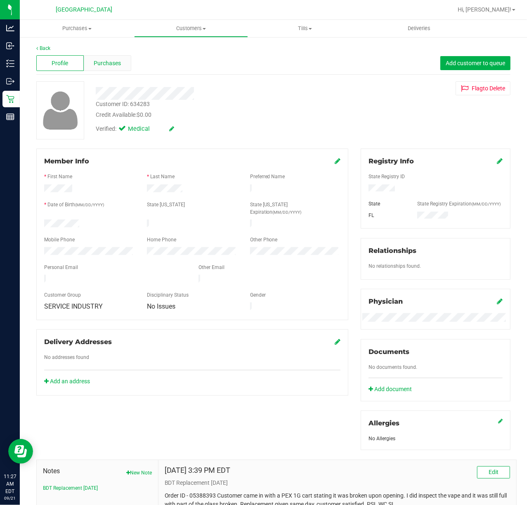
click at [101, 65] on span "Purchases" at bounding box center [107, 63] width 27 height 9
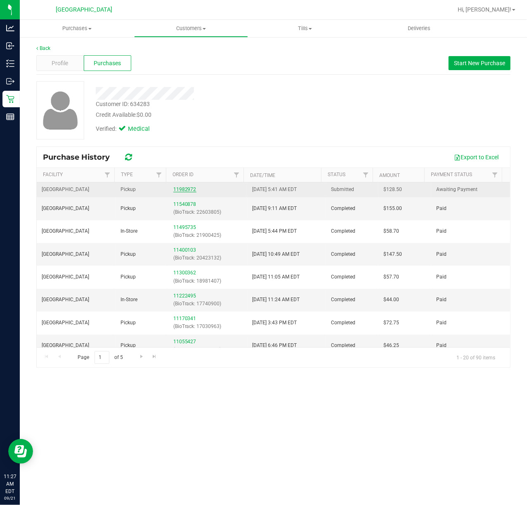
click at [178, 191] on link "11982972" at bounding box center [184, 189] width 23 height 6
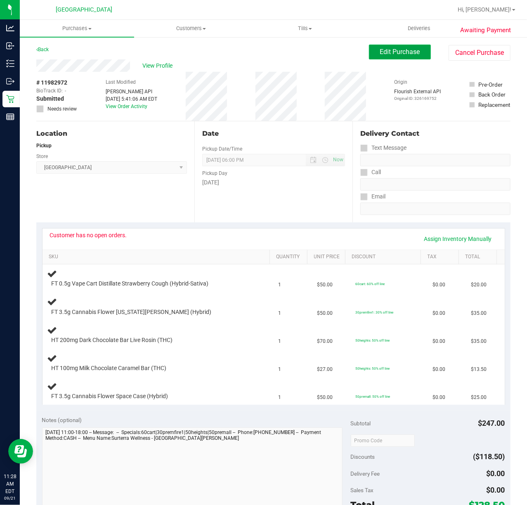
click at [380, 48] on span "Edit Purchase" at bounding box center [400, 52] width 40 height 8
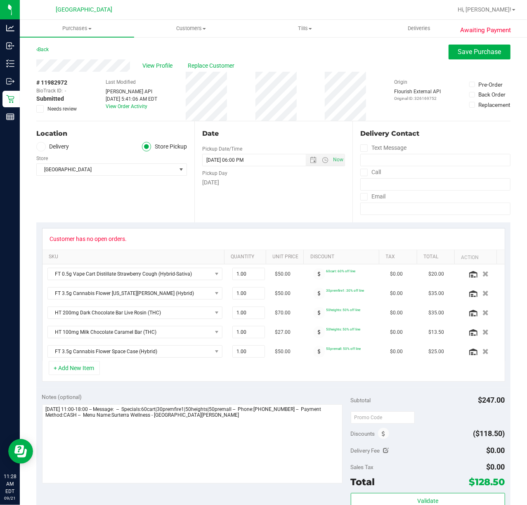
click at [63, 108] on span "Needs review" at bounding box center [61, 108] width 29 height 7
click at [0, 0] on input "Needs review" at bounding box center [0, 0] width 0 height 0
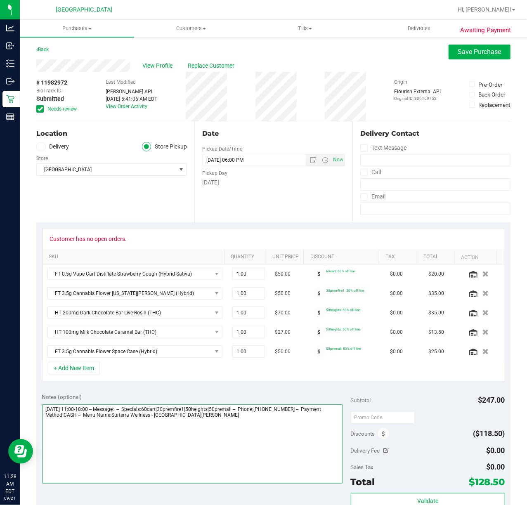
click at [259, 439] on textarea at bounding box center [192, 443] width 300 height 79
type textarea "[DATE] 11:00-18:00 -- Message: -- Specials:60cart|30premfire1|50heights|50prema…"
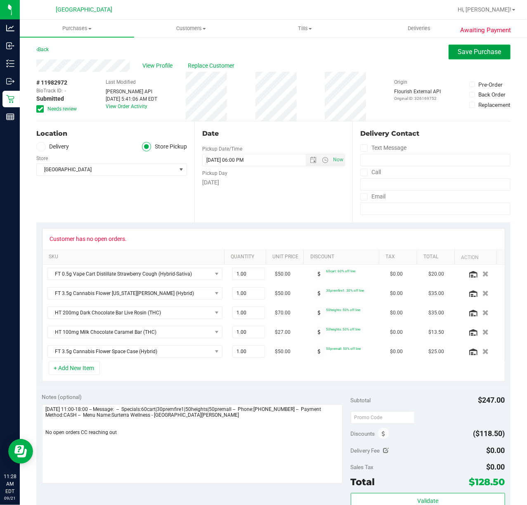
click at [483, 51] on span "Save Purchase" at bounding box center [479, 52] width 43 height 8
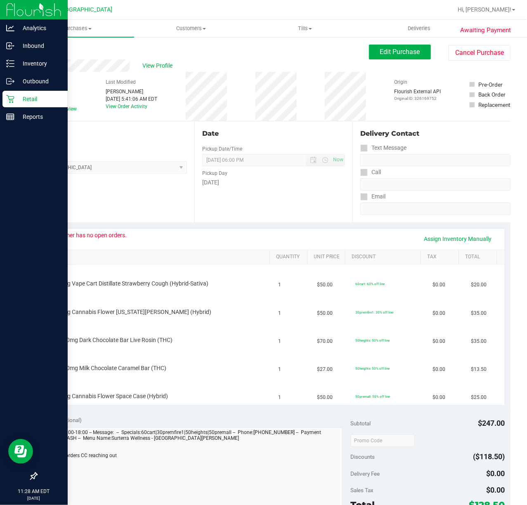
click at [10, 98] on icon at bounding box center [10, 99] width 8 height 8
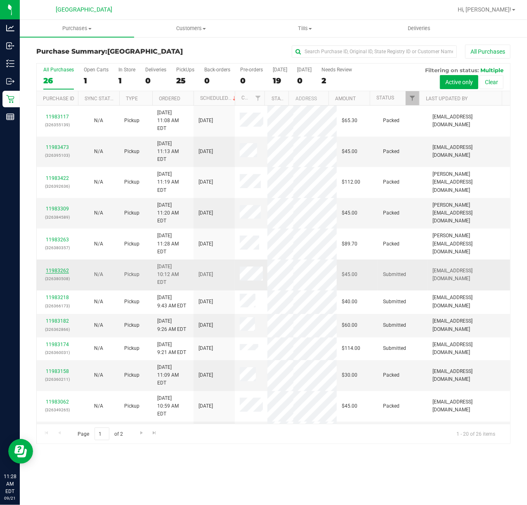
click at [57, 268] on link "11983262" at bounding box center [57, 271] width 23 height 6
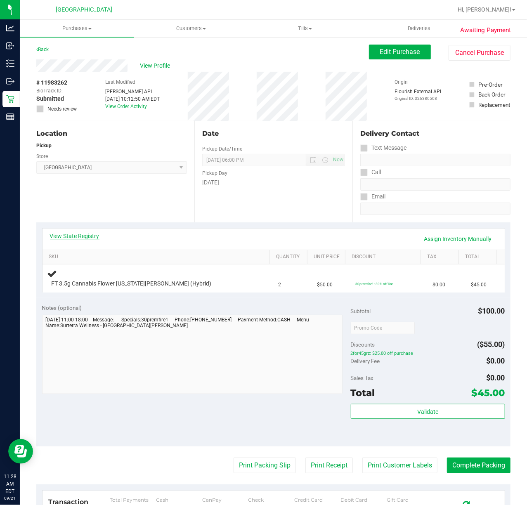
click at [63, 233] on link "View State Registry" at bounding box center [75, 236] width 50 height 8
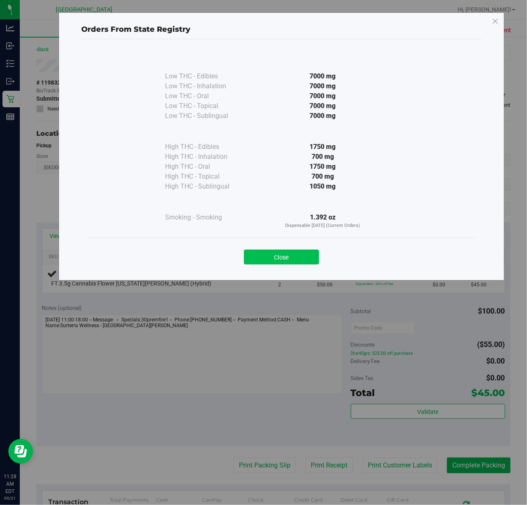
click at [302, 262] on button "Close" at bounding box center [281, 257] width 75 height 15
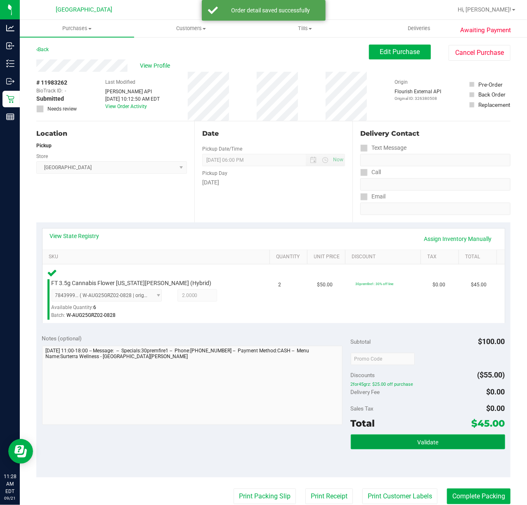
click at [423, 447] on button "Validate" at bounding box center [428, 441] width 154 height 15
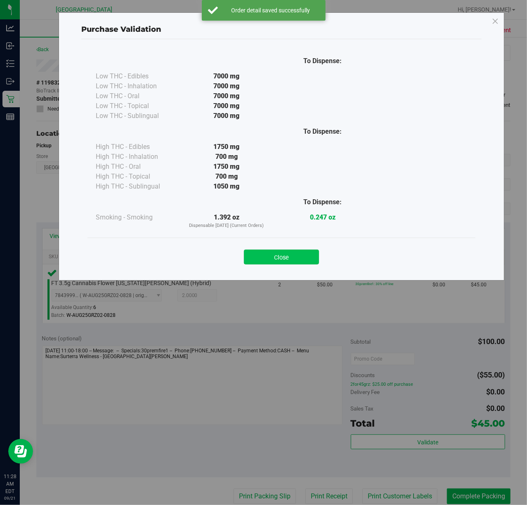
click at [281, 259] on button "Close" at bounding box center [281, 257] width 75 height 15
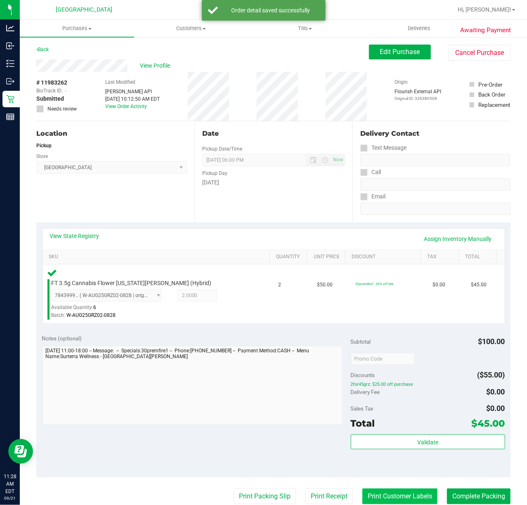
click at [391, 493] on button "Print Customer Labels" at bounding box center [399, 496] width 75 height 16
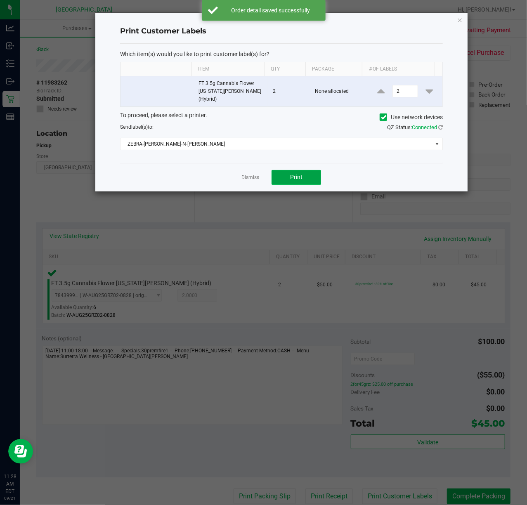
click at [304, 172] on button "Print" at bounding box center [296, 177] width 50 height 15
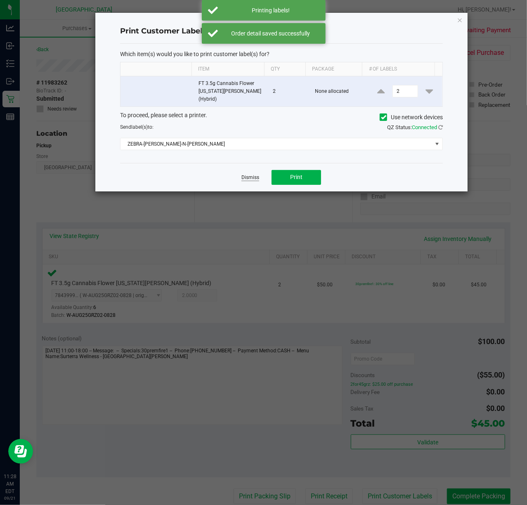
click at [250, 174] on link "Dismiss" at bounding box center [250, 177] width 18 height 7
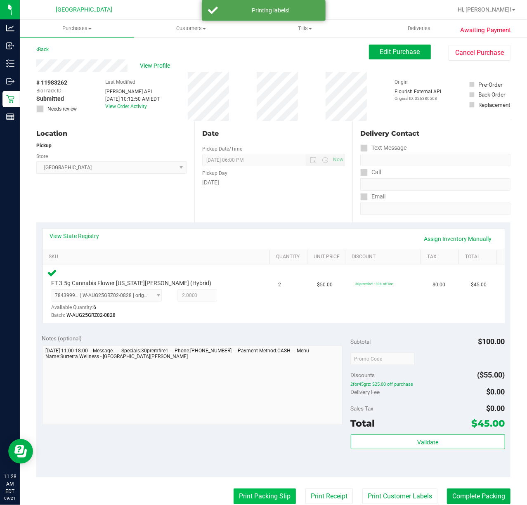
click at [252, 488] on button "Print Packing Slip" at bounding box center [264, 496] width 62 height 16
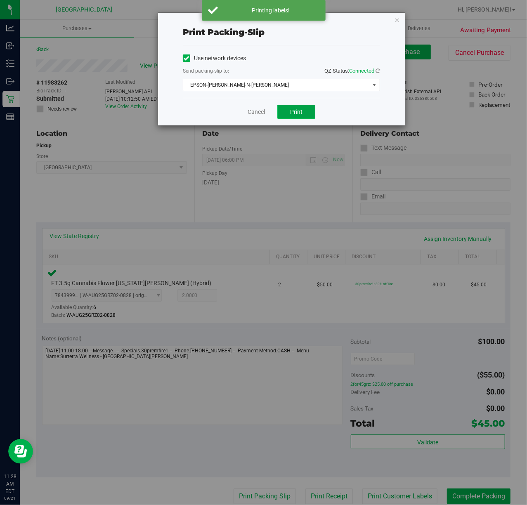
click at [296, 108] on span "Print" at bounding box center [296, 111] width 12 height 7
click at [253, 109] on link "Cancel" at bounding box center [256, 112] width 17 height 9
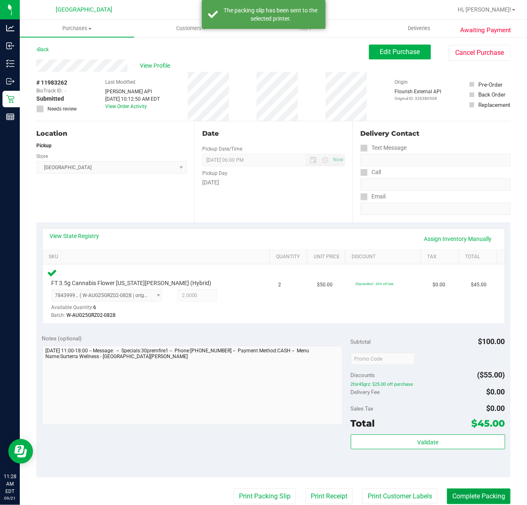
click at [458, 496] on button "Complete Packing" at bounding box center [479, 496] width 64 height 16
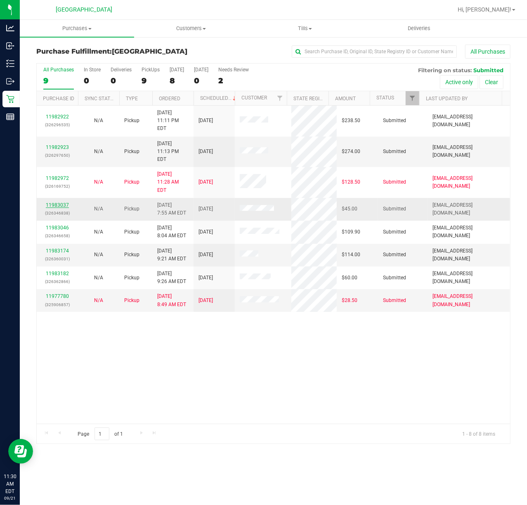
click at [51, 202] on link "11983037" at bounding box center [57, 205] width 23 height 6
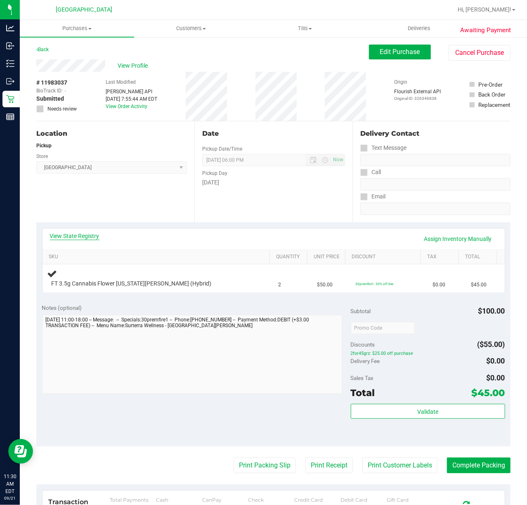
click at [85, 236] on link "View State Registry" at bounding box center [75, 236] width 50 height 8
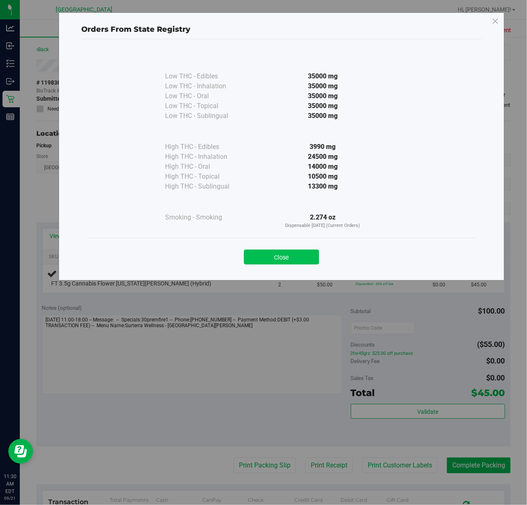
click at [255, 262] on button "Close" at bounding box center [281, 257] width 75 height 15
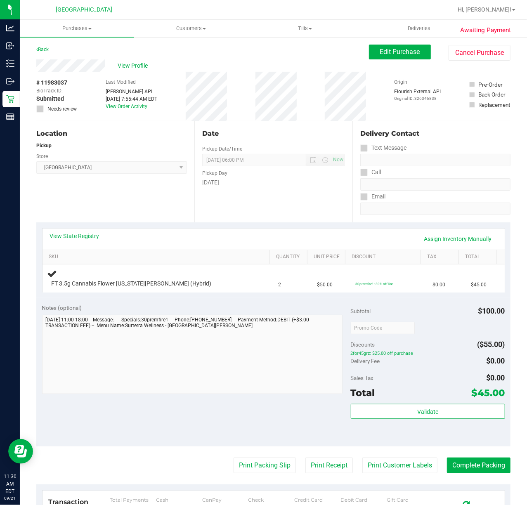
click at [167, 207] on div "Location Pickup Store [GEOGRAPHIC_DATA] WC Select Store [PERSON_NAME][GEOGRAPHI…" at bounding box center [115, 171] width 158 height 101
click at [160, 203] on div "Location Pickup Store [GEOGRAPHIC_DATA] WC Select Store [PERSON_NAME][GEOGRAPHI…" at bounding box center [115, 171] width 158 height 101
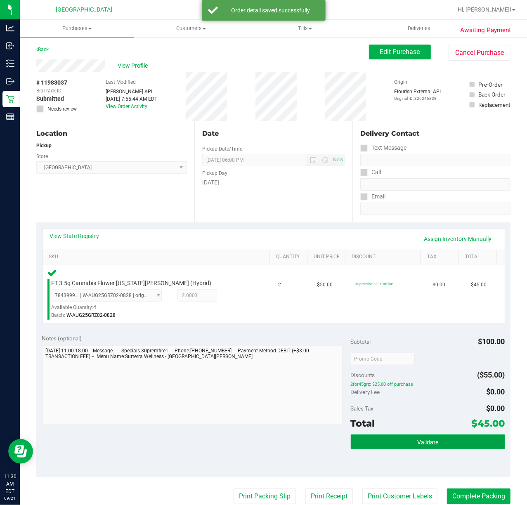
click at [398, 441] on button "Validate" at bounding box center [428, 441] width 154 height 15
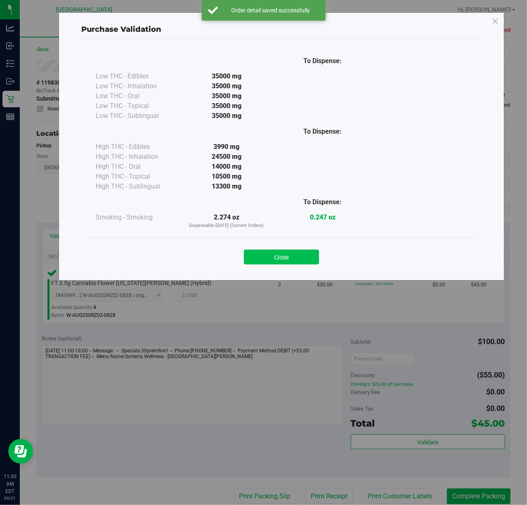
click at [288, 262] on button "Close" at bounding box center [281, 257] width 75 height 15
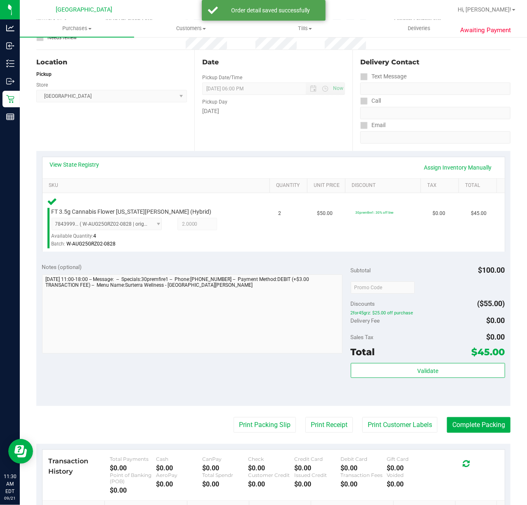
scroll to position [73, 0]
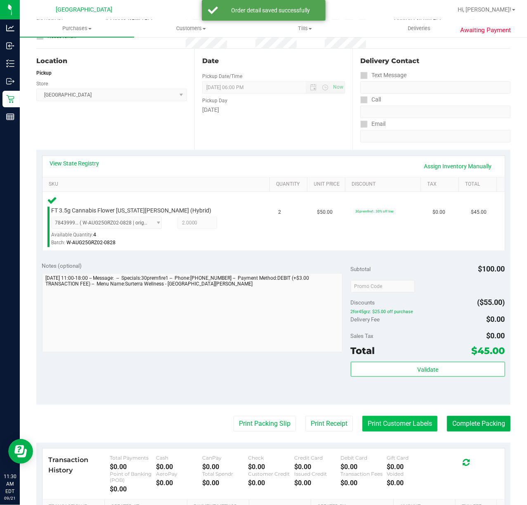
click at [392, 428] on button "Print Customer Labels" at bounding box center [399, 424] width 75 height 16
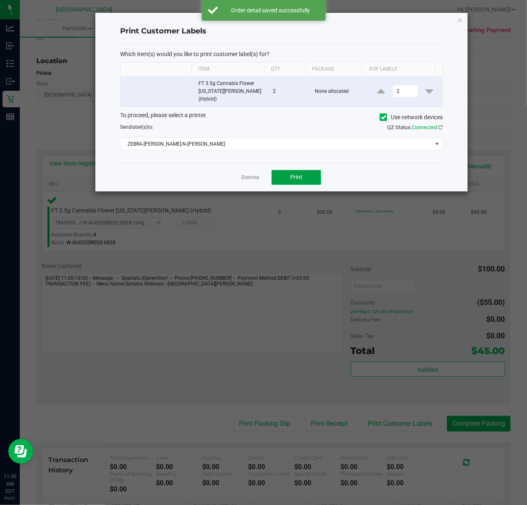
click at [298, 174] on span "Print" at bounding box center [296, 177] width 12 height 7
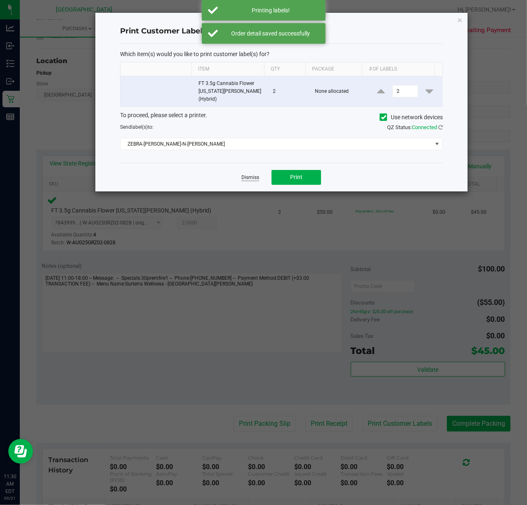
click at [246, 174] on link "Dismiss" at bounding box center [250, 177] width 18 height 7
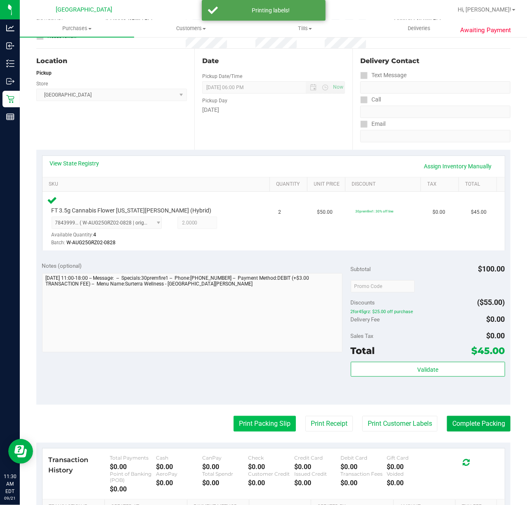
click at [244, 428] on button "Print Packing Slip" at bounding box center [264, 424] width 62 height 16
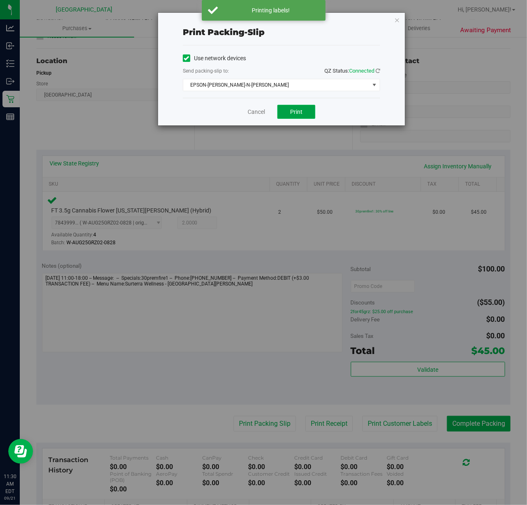
click at [297, 111] on span "Print" at bounding box center [296, 111] width 12 height 7
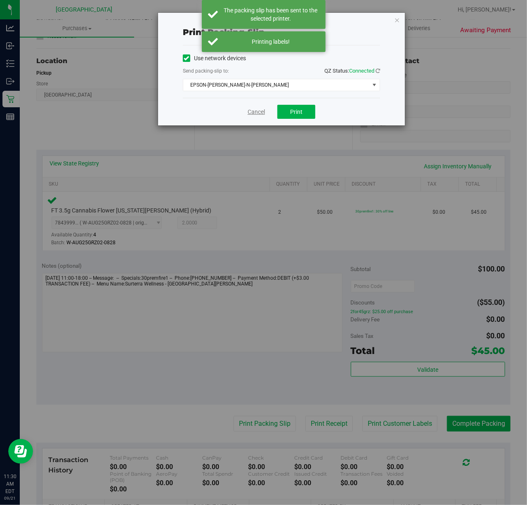
click at [251, 114] on link "Cancel" at bounding box center [256, 112] width 17 height 9
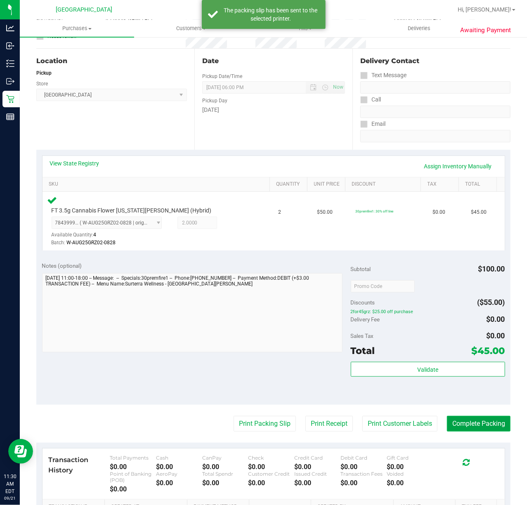
click at [468, 423] on button "Complete Packing" at bounding box center [479, 424] width 64 height 16
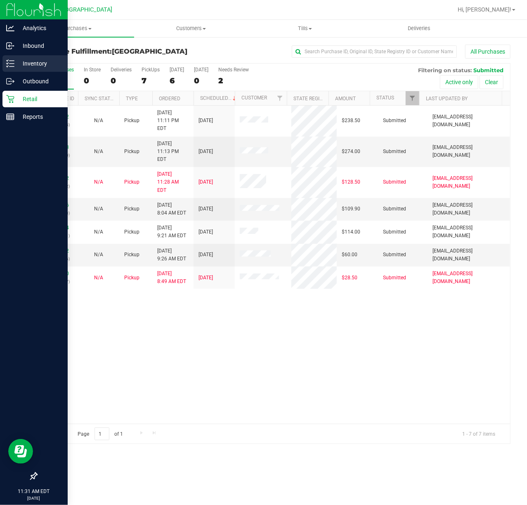
click at [11, 65] on icon at bounding box center [10, 63] width 8 height 8
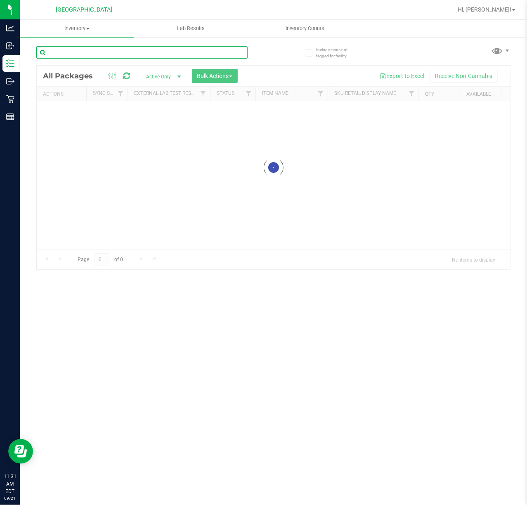
click at [103, 52] on input "text" at bounding box center [141, 52] width 211 height 12
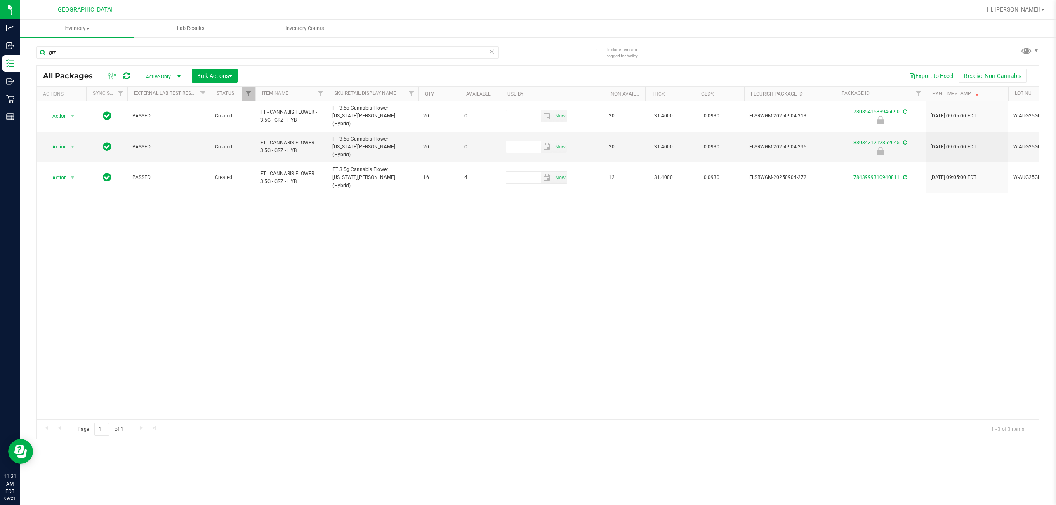
click at [526, 336] on div "Action Action Edit attributes Global inventory Locate package Package audit log…" at bounding box center [538, 260] width 1002 height 318
click at [119, 52] on input "grz" at bounding box center [267, 52] width 462 height 12
type input "g"
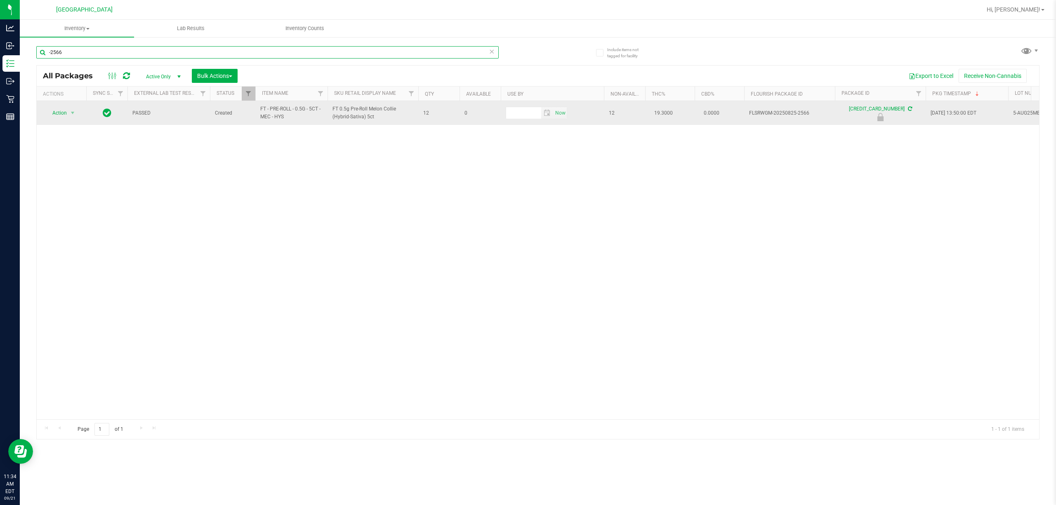
type input "-2566"
click at [66, 109] on span "Action" at bounding box center [56, 113] width 22 height 12
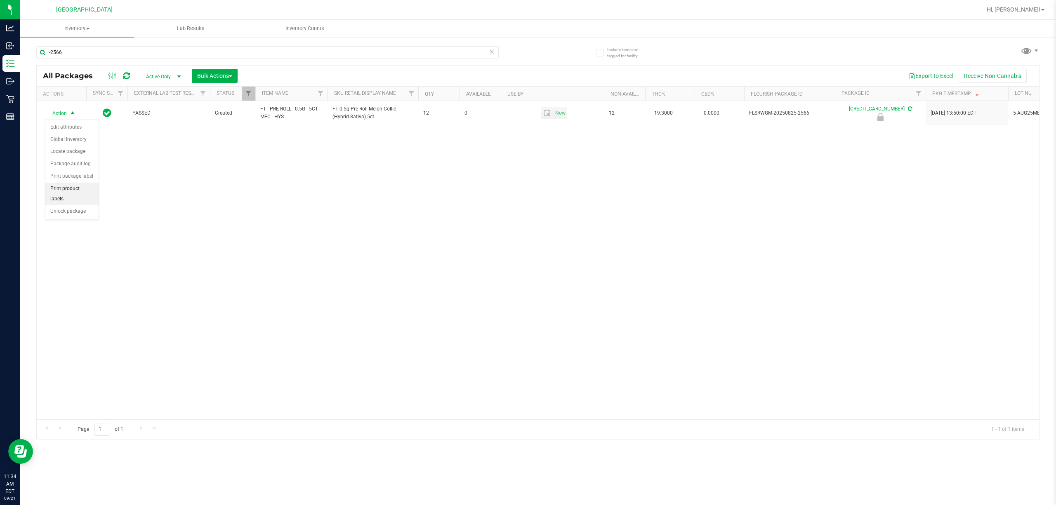
click at [56, 205] on li "Print product labels" at bounding box center [71, 194] width 53 height 23
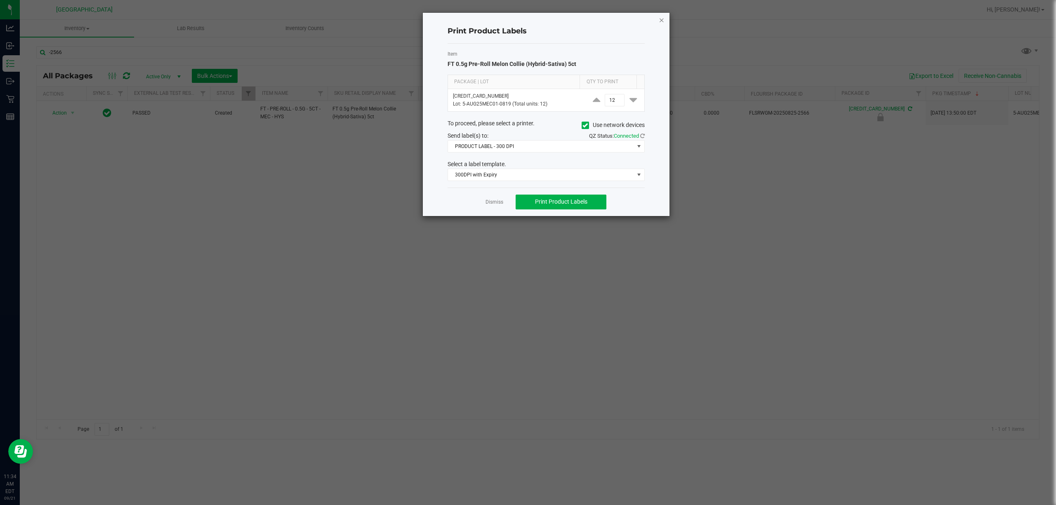
click at [526, 22] on icon "button" at bounding box center [662, 20] width 6 height 10
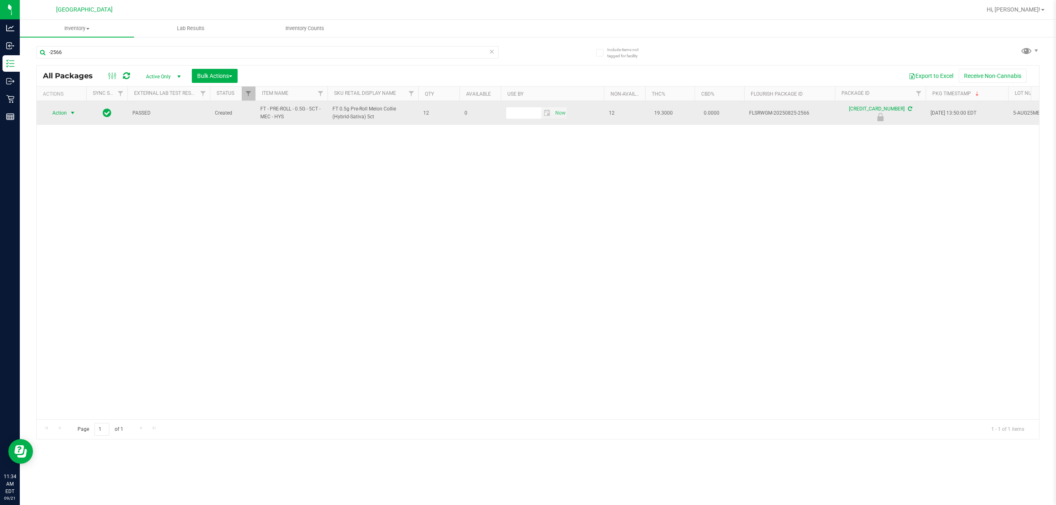
click at [73, 111] on span "select" at bounding box center [72, 113] width 7 height 7
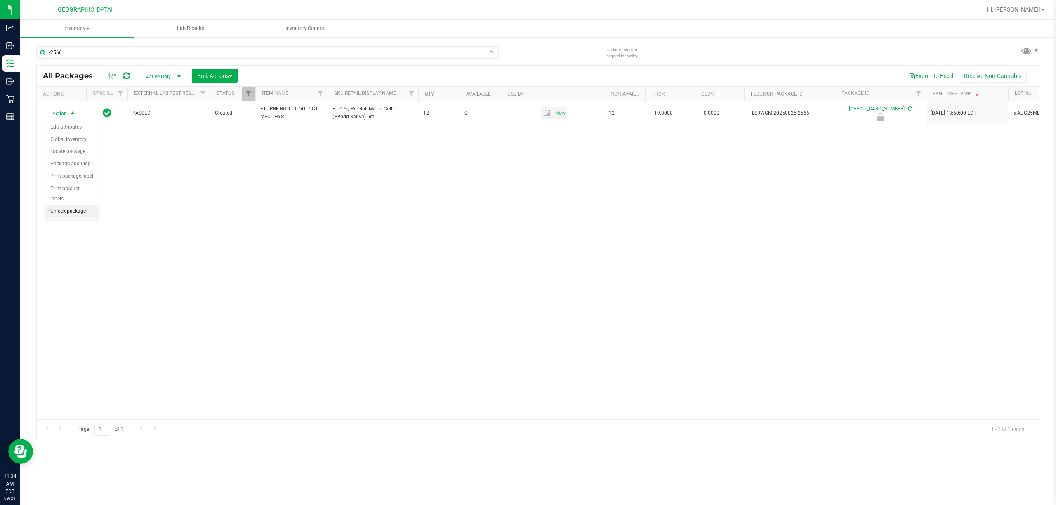
click at [78, 209] on li "Unlock package" at bounding box center [71, 211] width 53 height 12
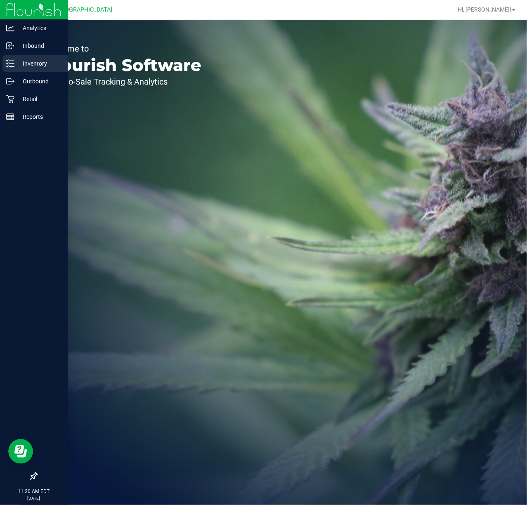
click at [15, 57] on div "Inventory" at bounding box center [34, 63] width 65 height 17
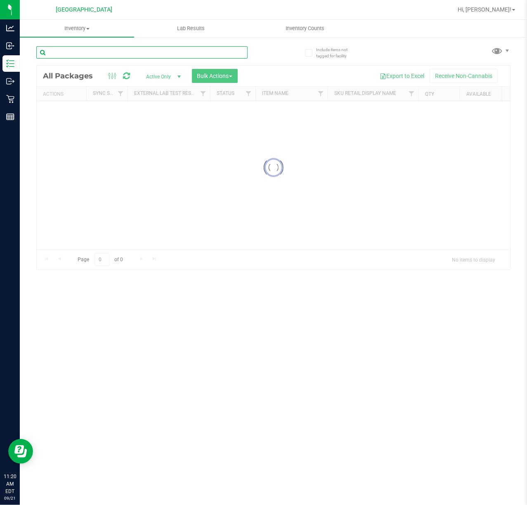
click at [113, 52] on input "text" at bounding box center [141, 52] width 211 height 12
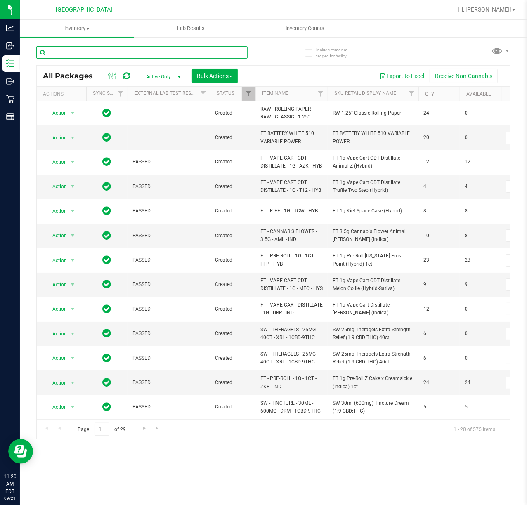
click at [113, 52] on input "text" at bounding box center [141, 52] width 211 height 12
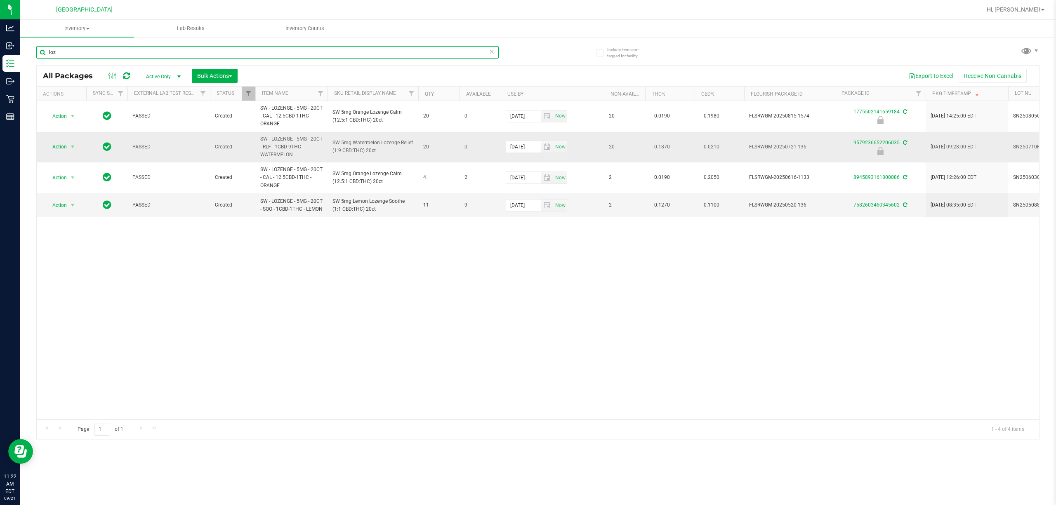
type input "loz"
click at [65, 148] on span "Action" at bounding box center [56, 147] width 22 height 12
click at [66, 243] on li "Unlock package" at bounding box center [71, 246] width 53 height 12
